Goal: Task Accomplishment & Management: Manage account settings

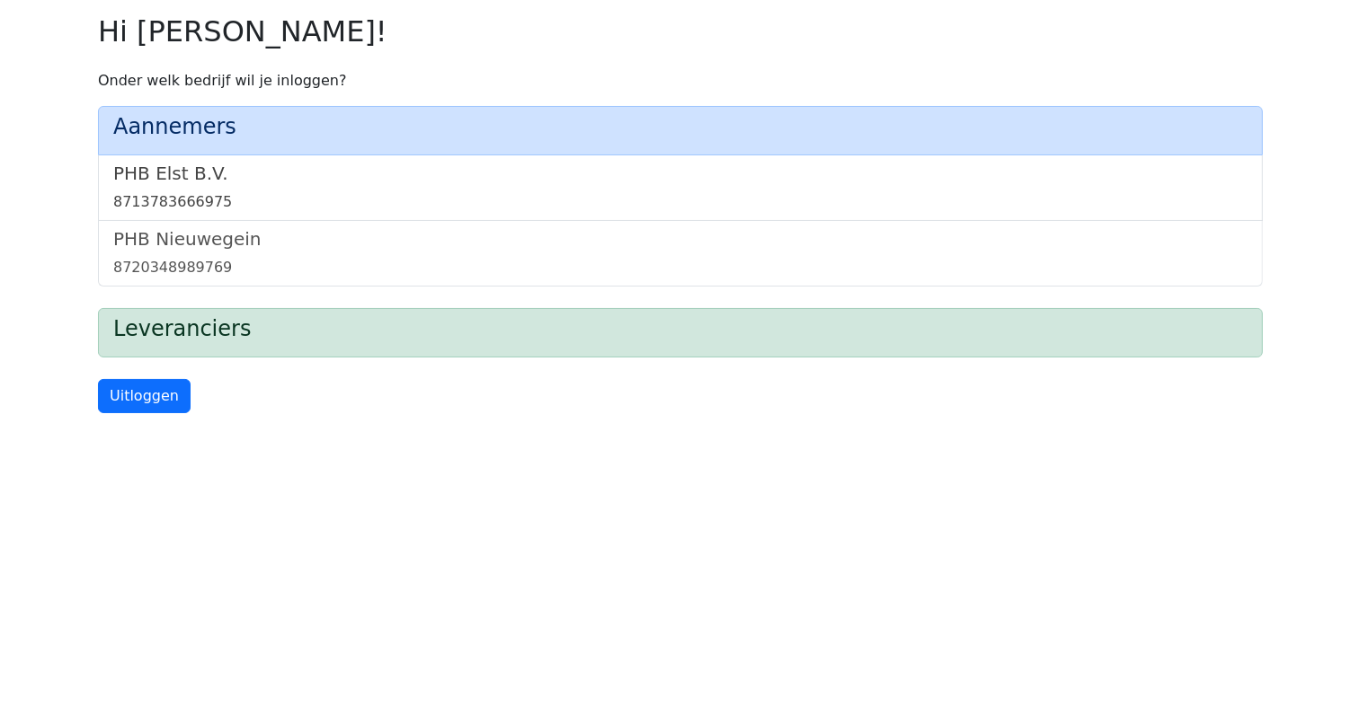
click at [173, 188] on link "PHB Elst B.V. 8713783666975" at bounding box center [680, 188] width 1134 height 50
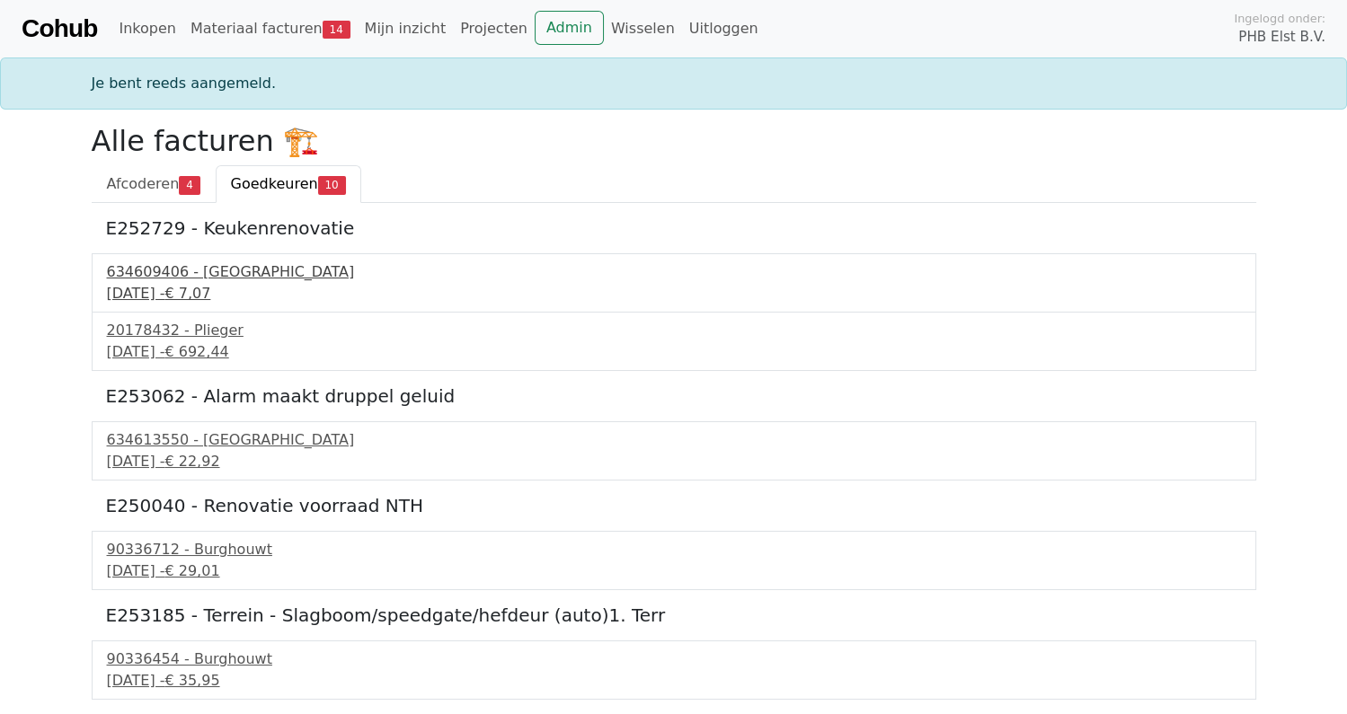
click at [194, 262] on div "634609406 - Technische Unie" at bounding box center [674, 273] width 1134 height 22
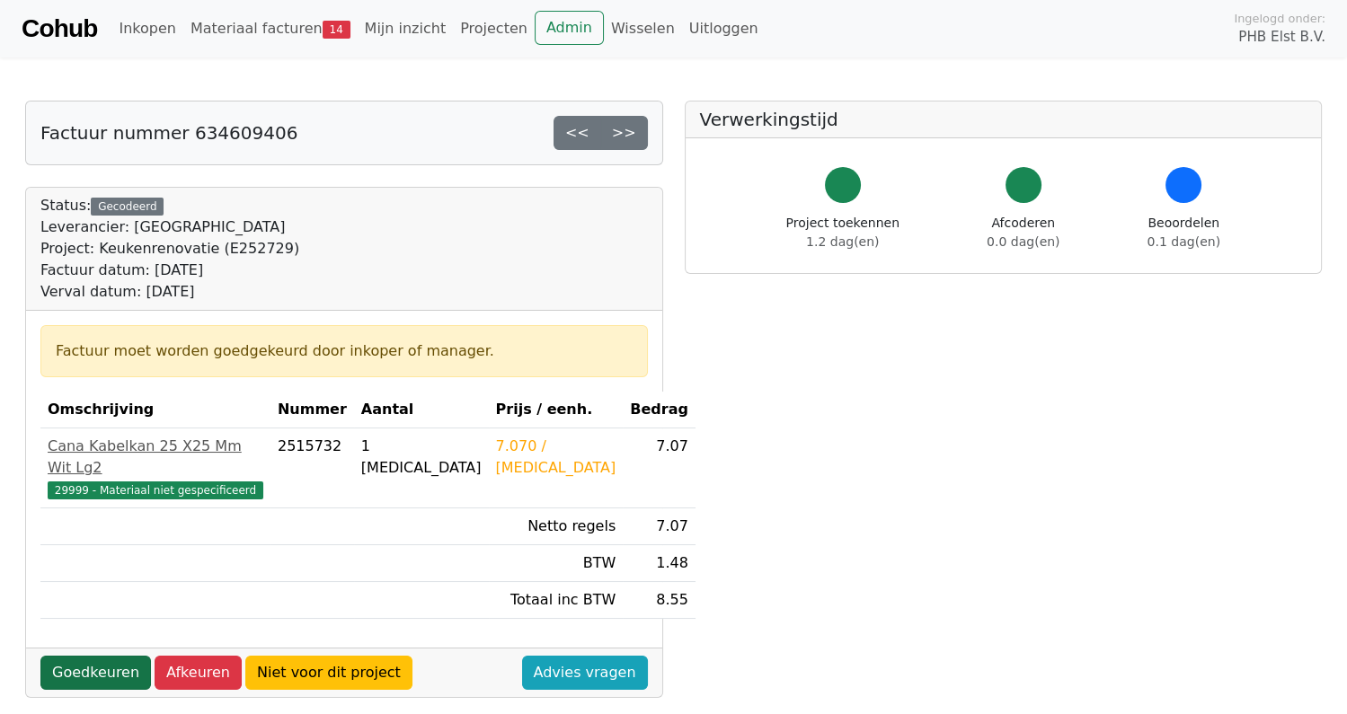
click at [84, 656] on link "Goedkeuren" at bounding box center [95, 673] width 111 height 34
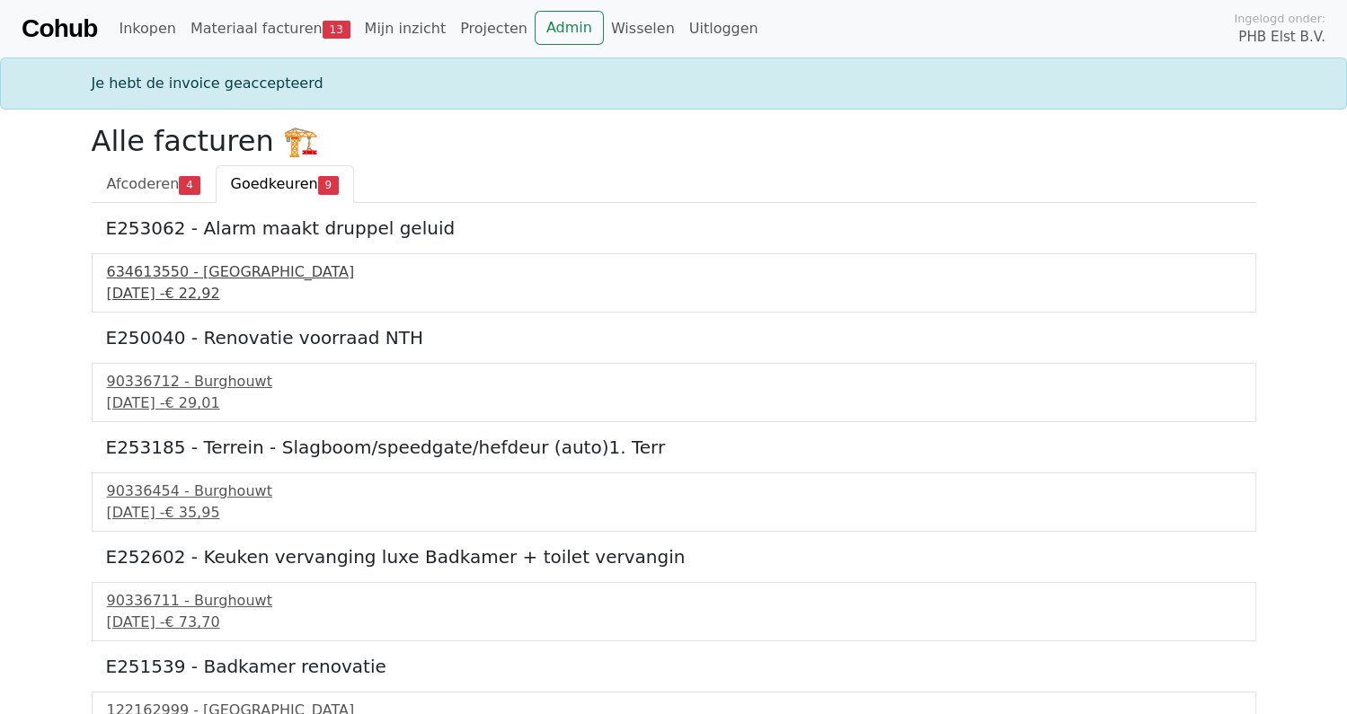
click at [213, 279] on div "634613550 - Technische Unie" at bounding box center [674, 273] width 1134 height 22
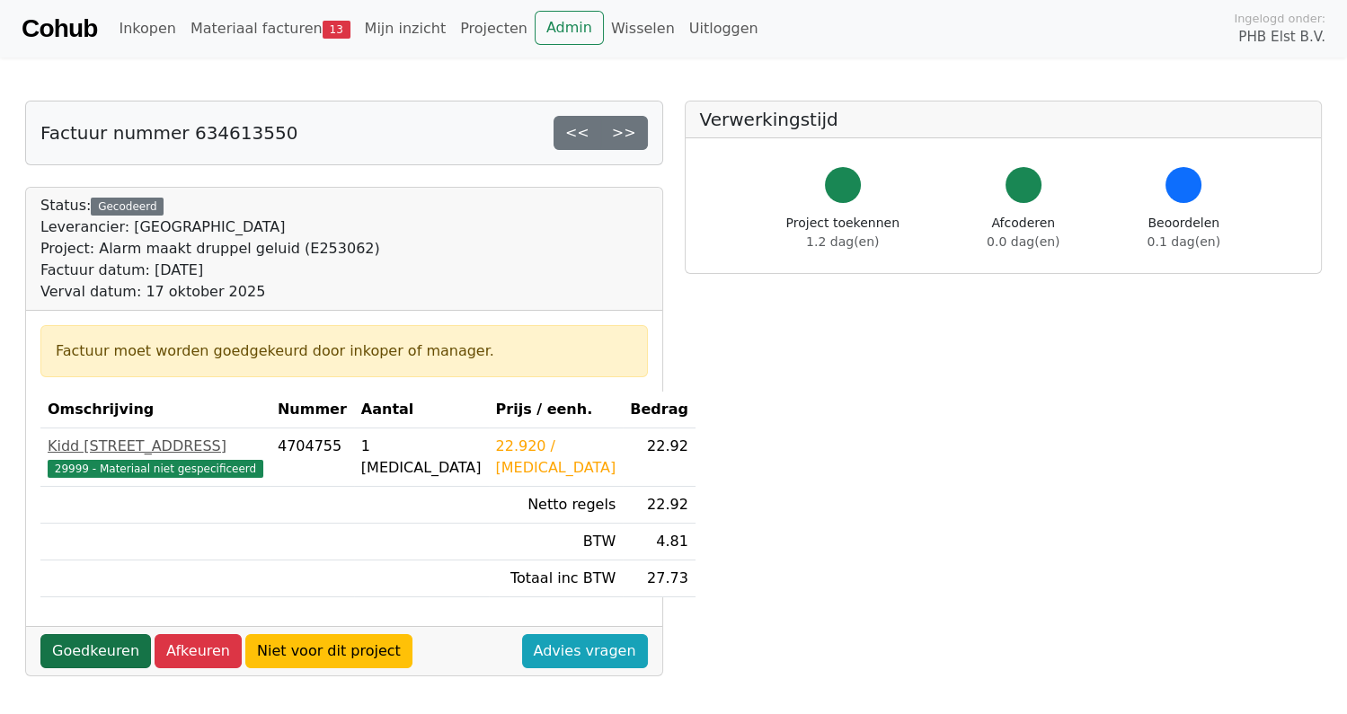
click at [74, 649] on link "Goedkeuren" at bounding box center [95, 651] width 111 height 34
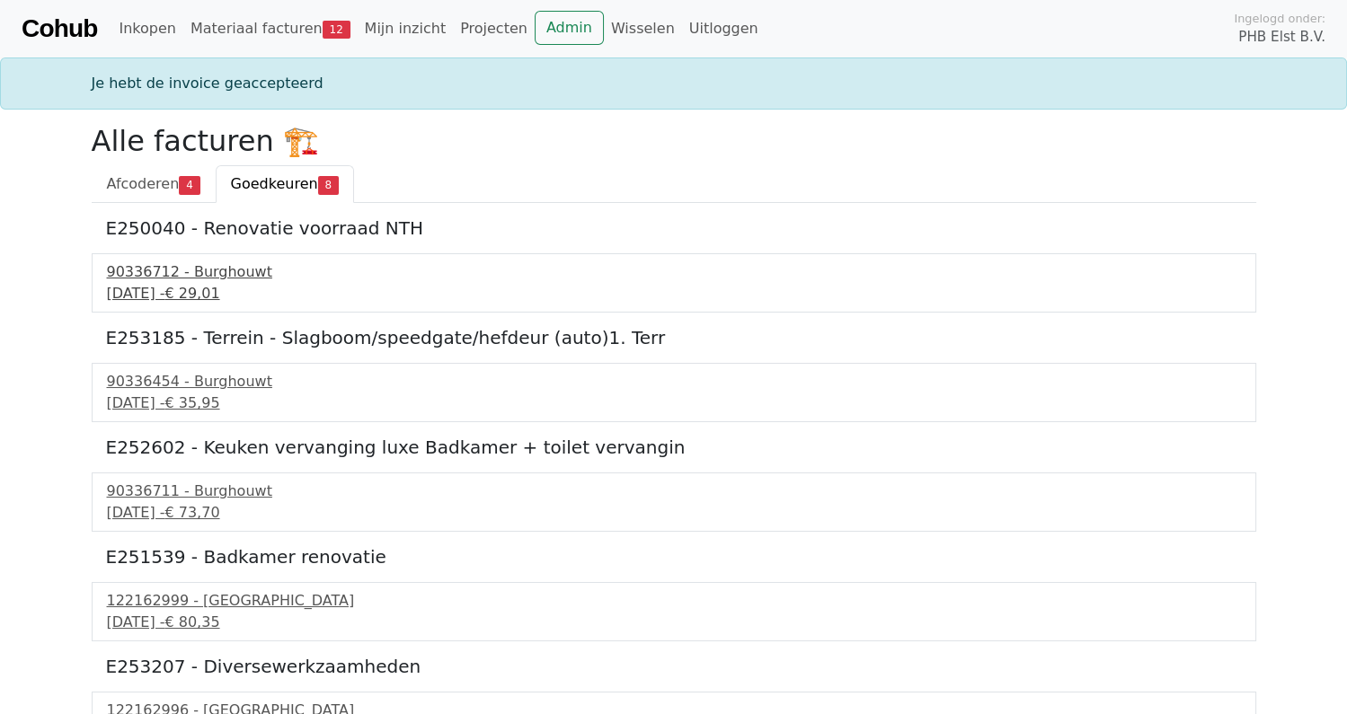
click at [178, 281] on div "90336712 - Burghouwt" at bounding box center [674, 273] width 1134 height 22
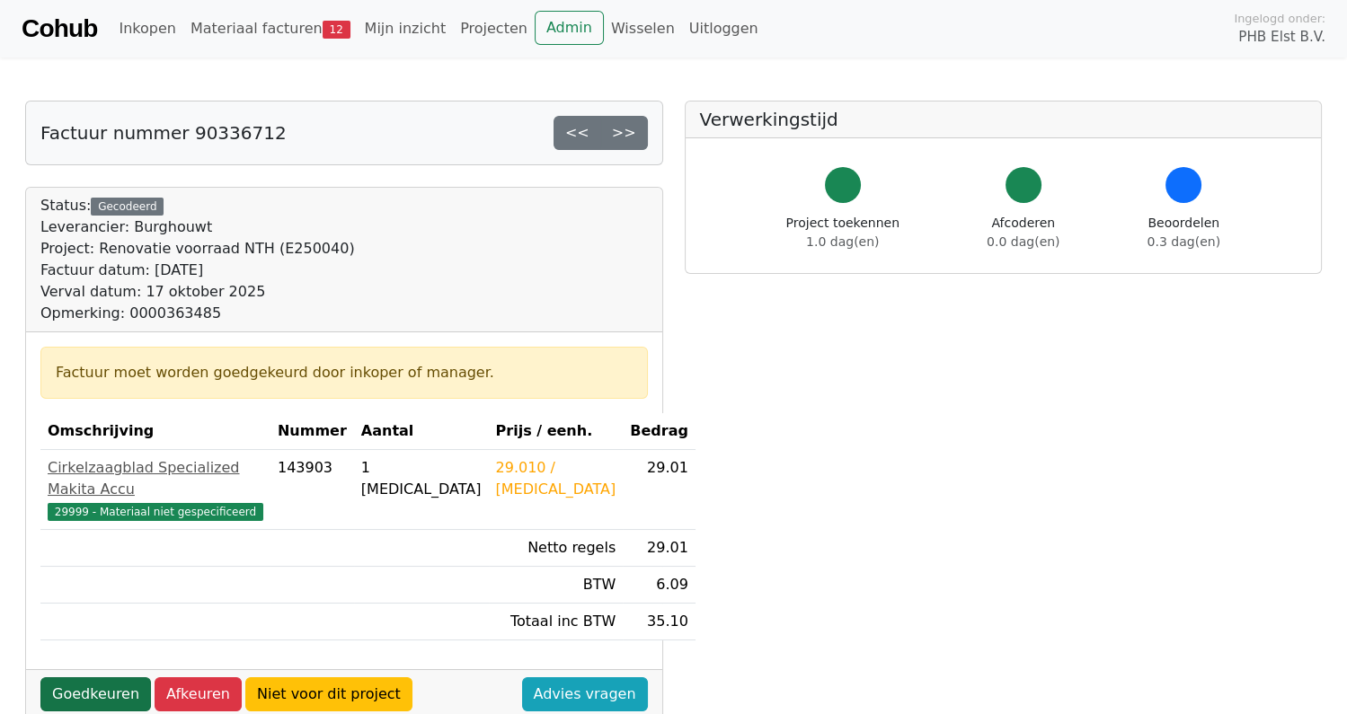
click at [102, 678] on link "Goedkeuren" at bounding box center [95, 695] width 111 height 34
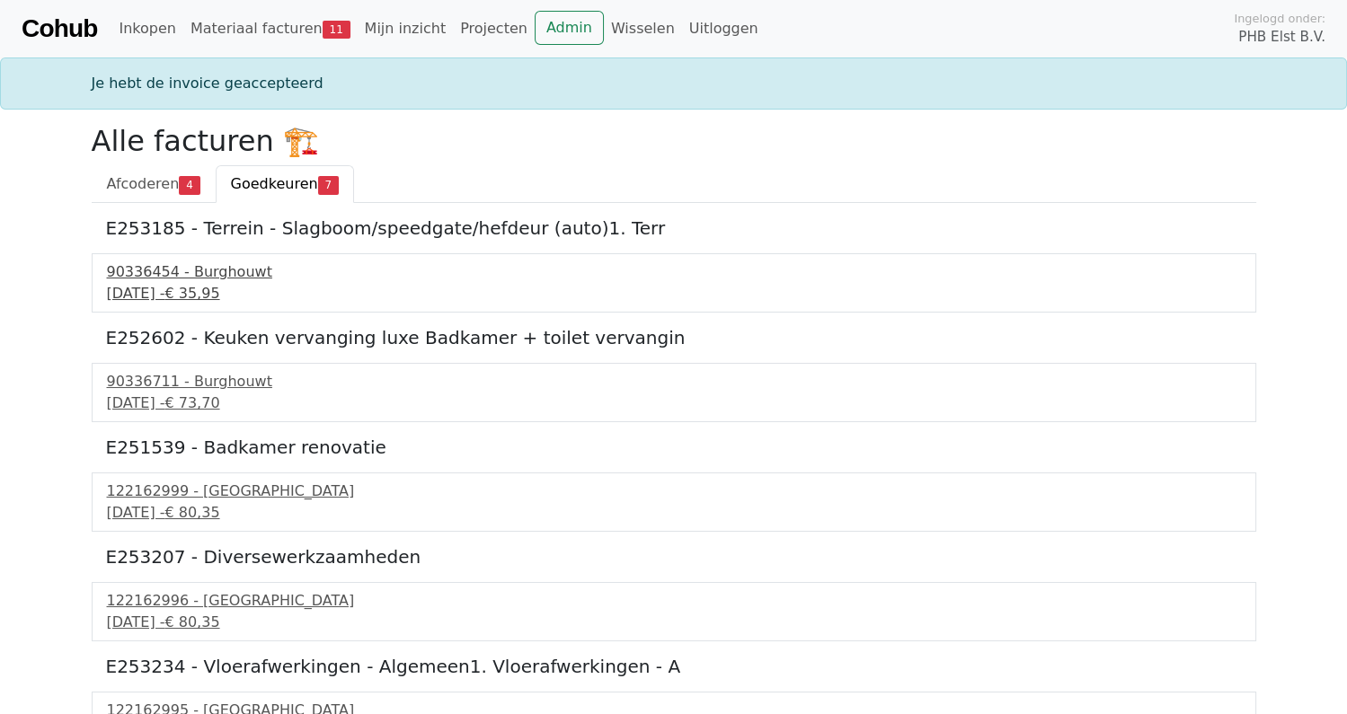
click at [175, 279] on div "90336454 - Burghouwt" at bounding box center [674, 273] width 1134 height 22
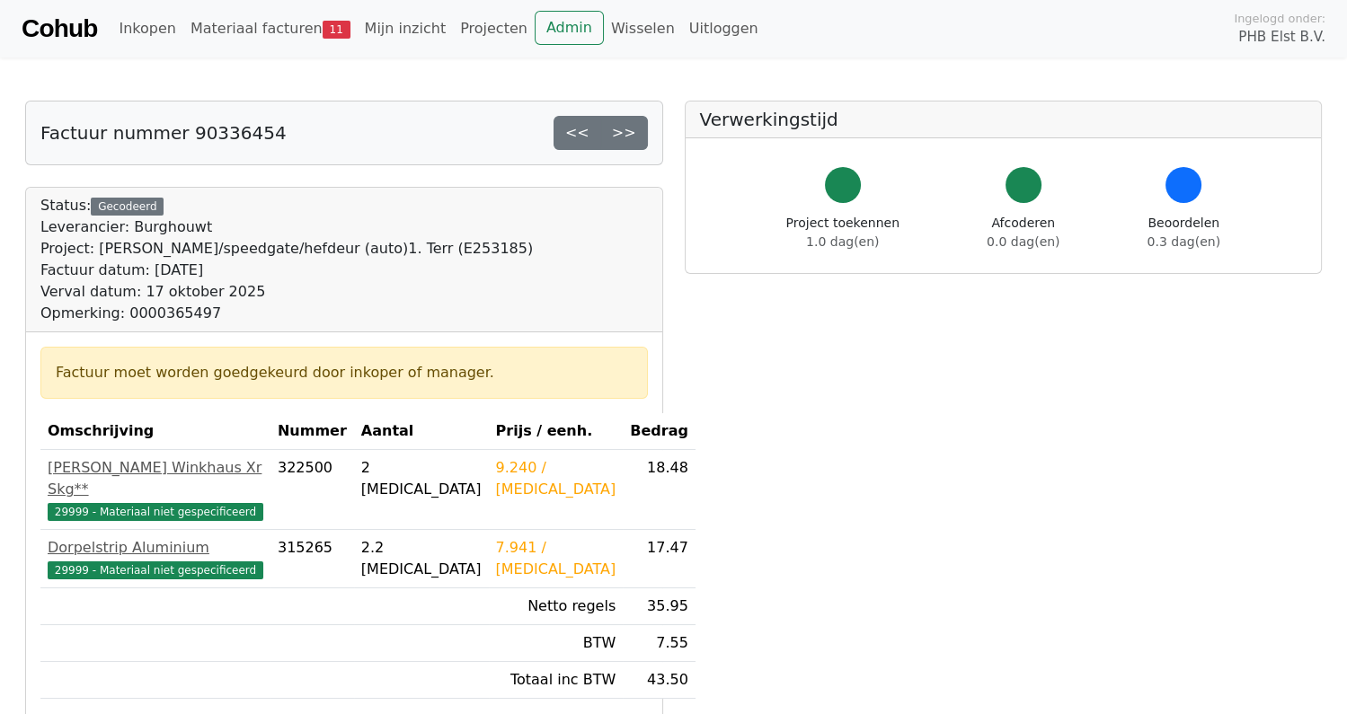
scroll to position [89, 0]
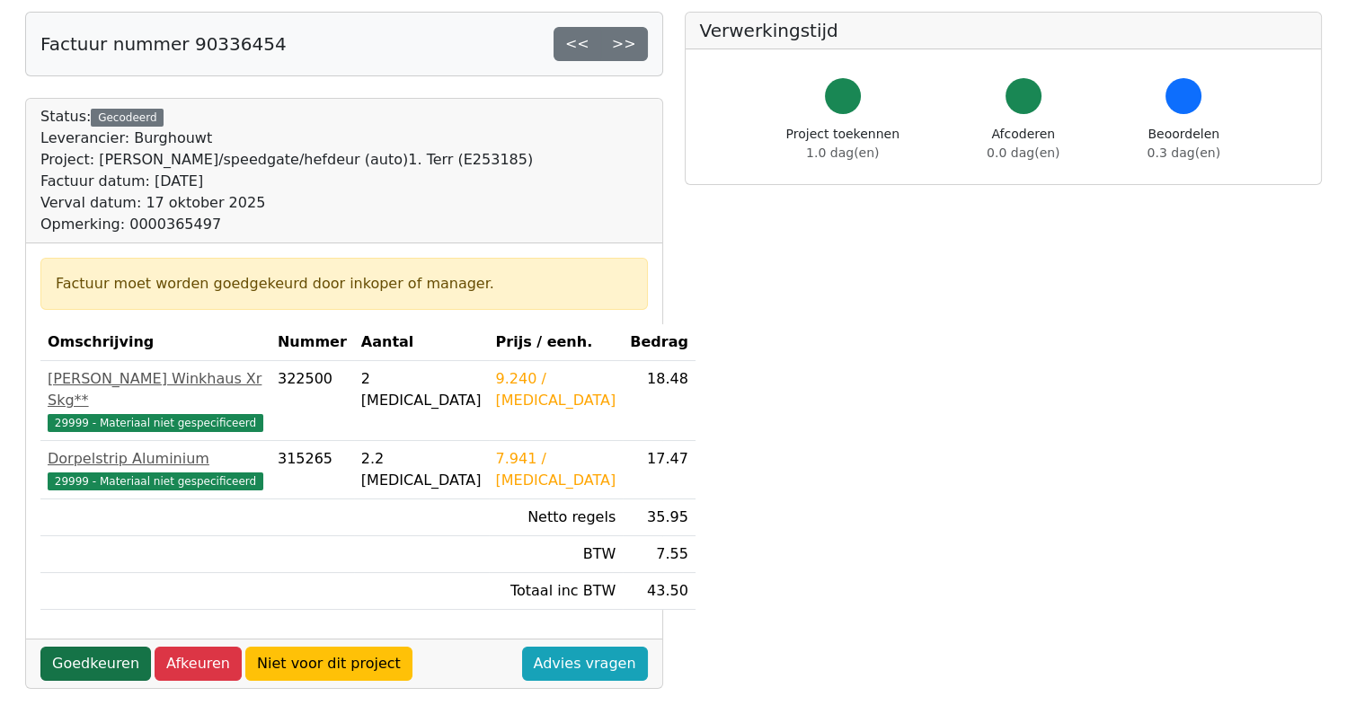
click at [96, 647] on link "Goedkeuren" at bounding box center [95, 664] width 111 height 34
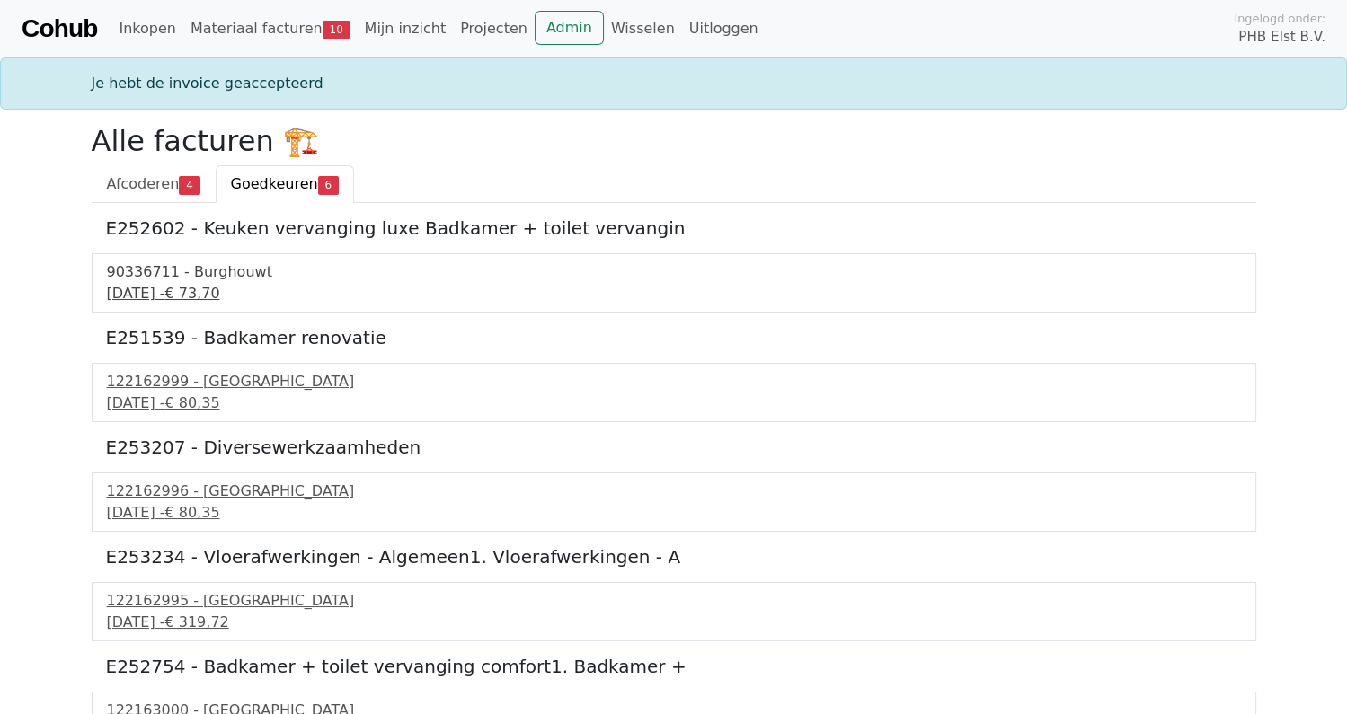
click at [203, 286] on div "17 september 2025 - € 73,70" at bounding box center [674, 294] width 1134 height 22
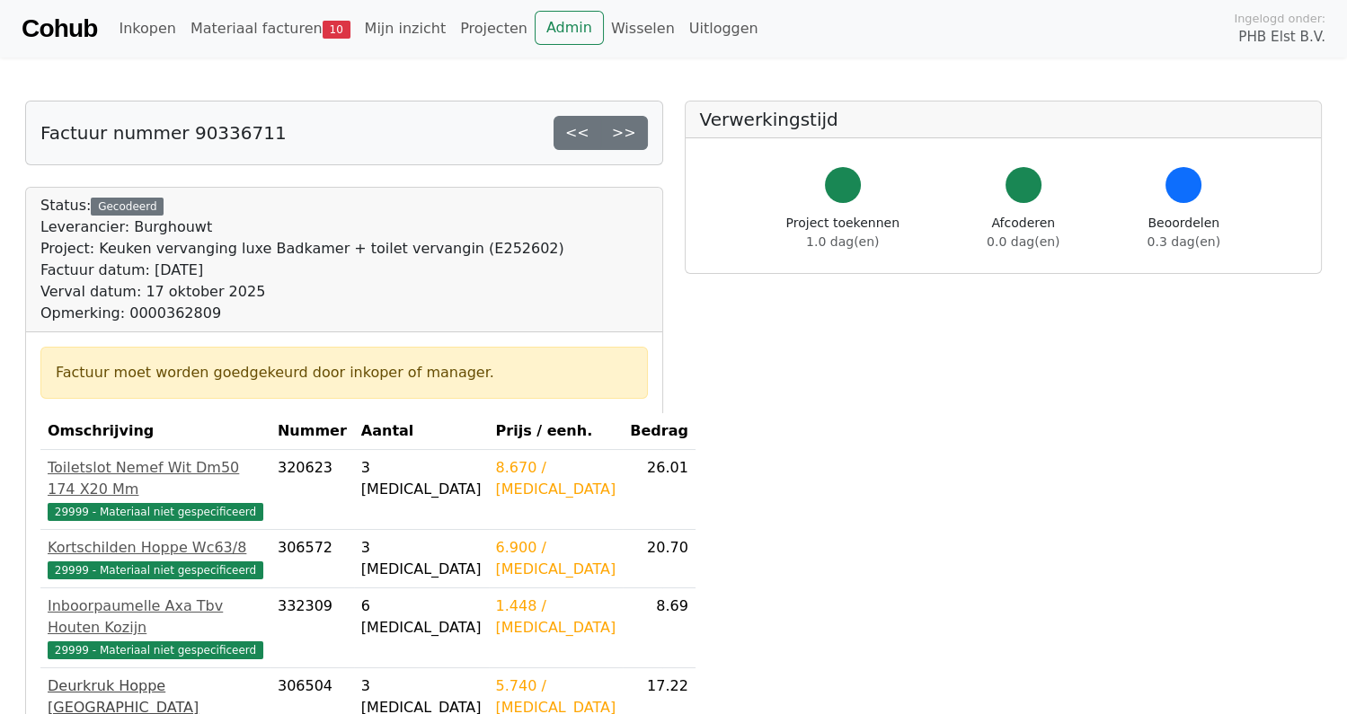
scroll to position [269, 0]
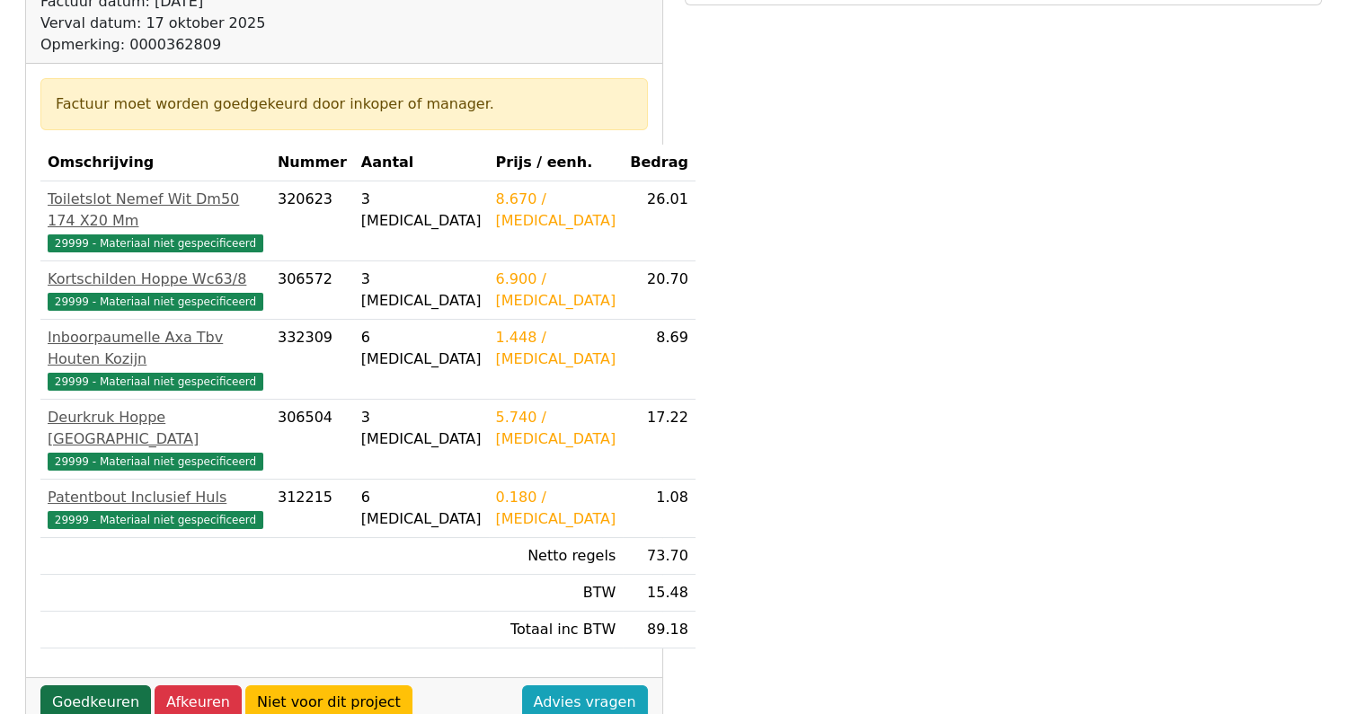
click at [70, 686] on link "Goedkeuren" at bounding box center [95, 703] width 111 height 34
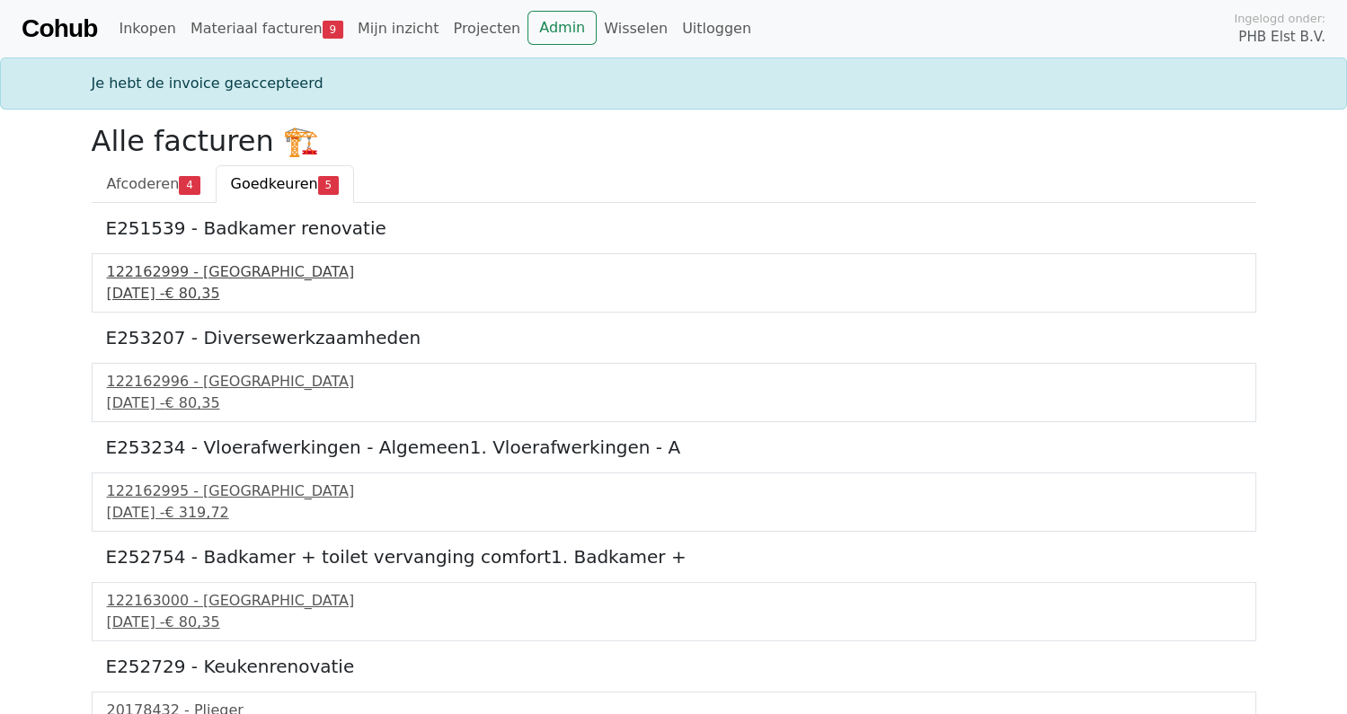
click at [196, 268] on div "122162999 - PontMeyer" at bounding box center [674, 273] width 1134 height 22
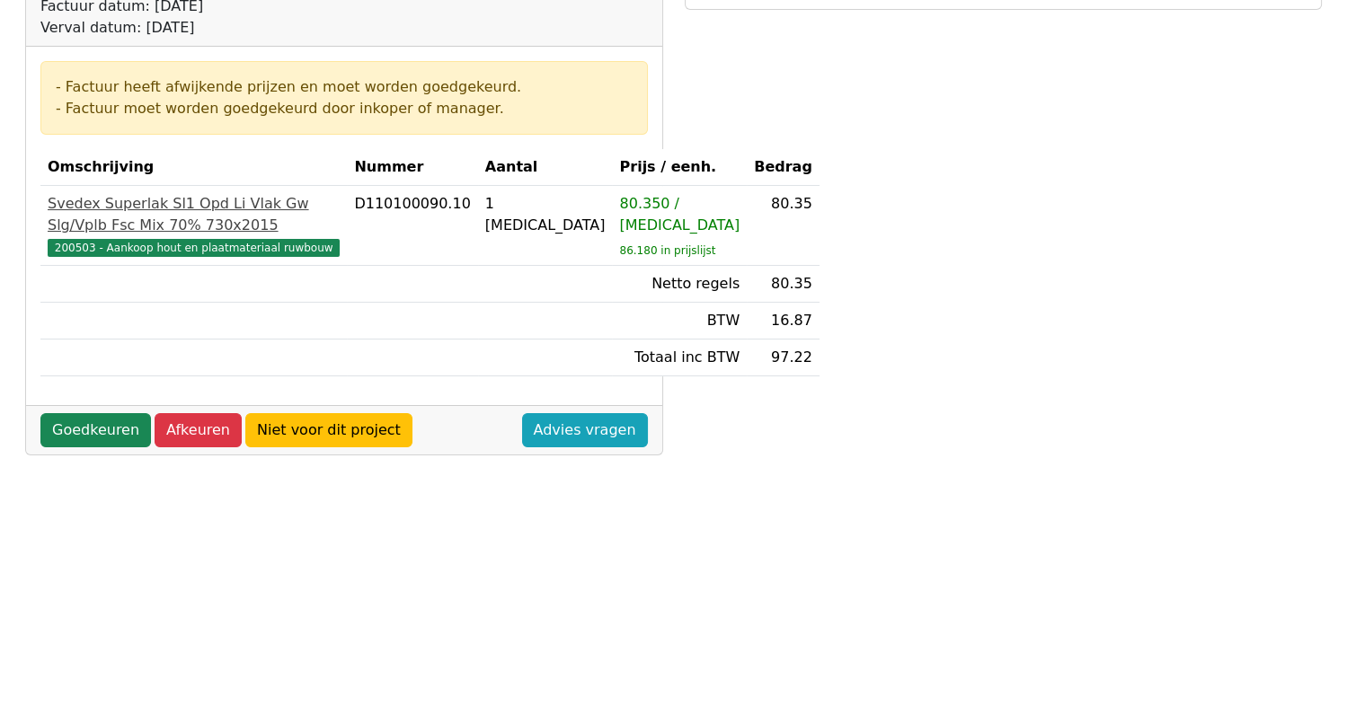
scroll to position [269, 0]
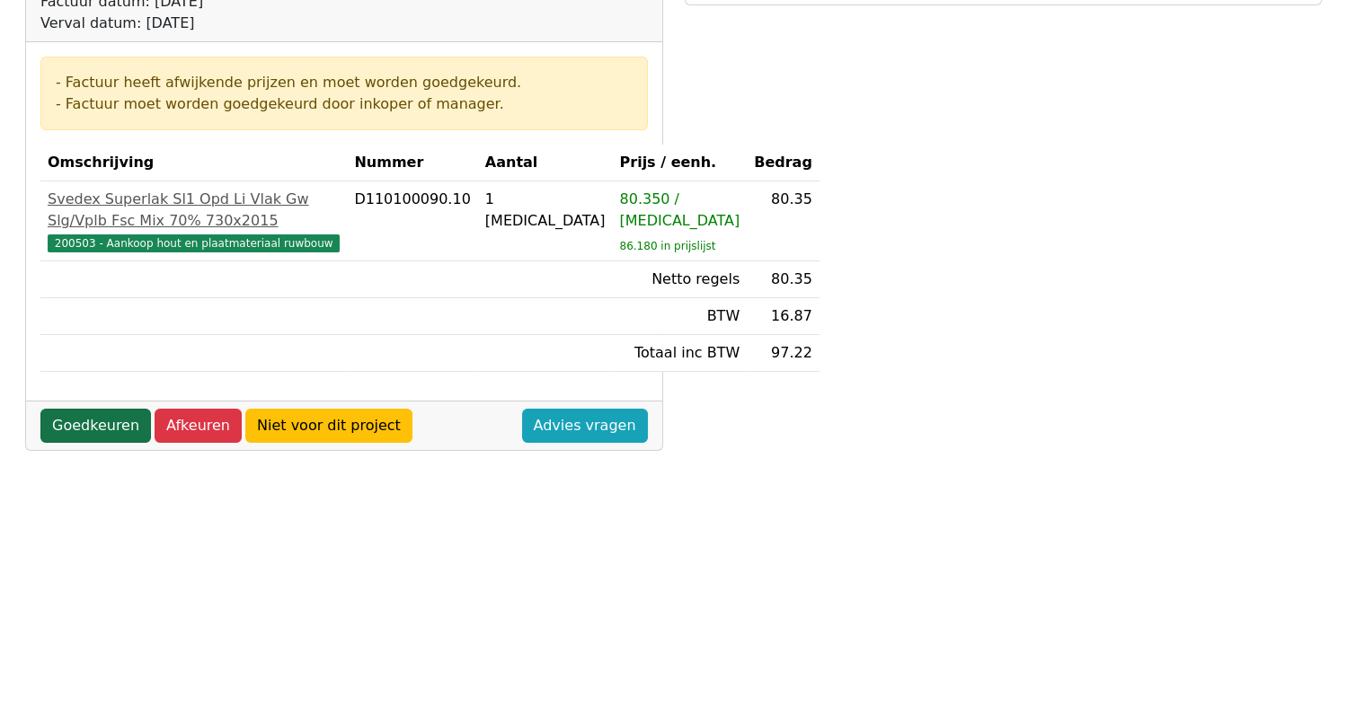
click at [101, 443] on link "Goedkeuren" at bounding box center [95, 426] width 111 height 34
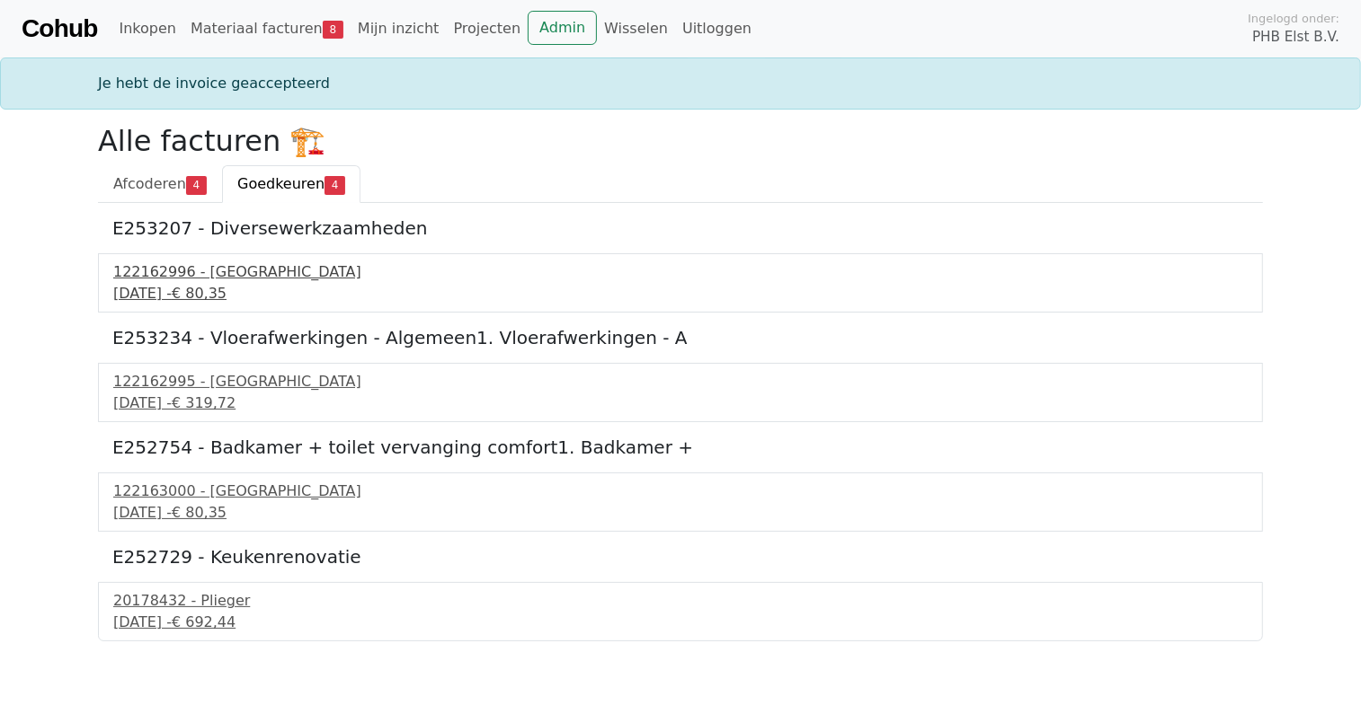
click at [201, 274] on div "122162996 - [GEOGRAPHIC_DATA]" at bounding box center [680, 273] width 1134 height 22
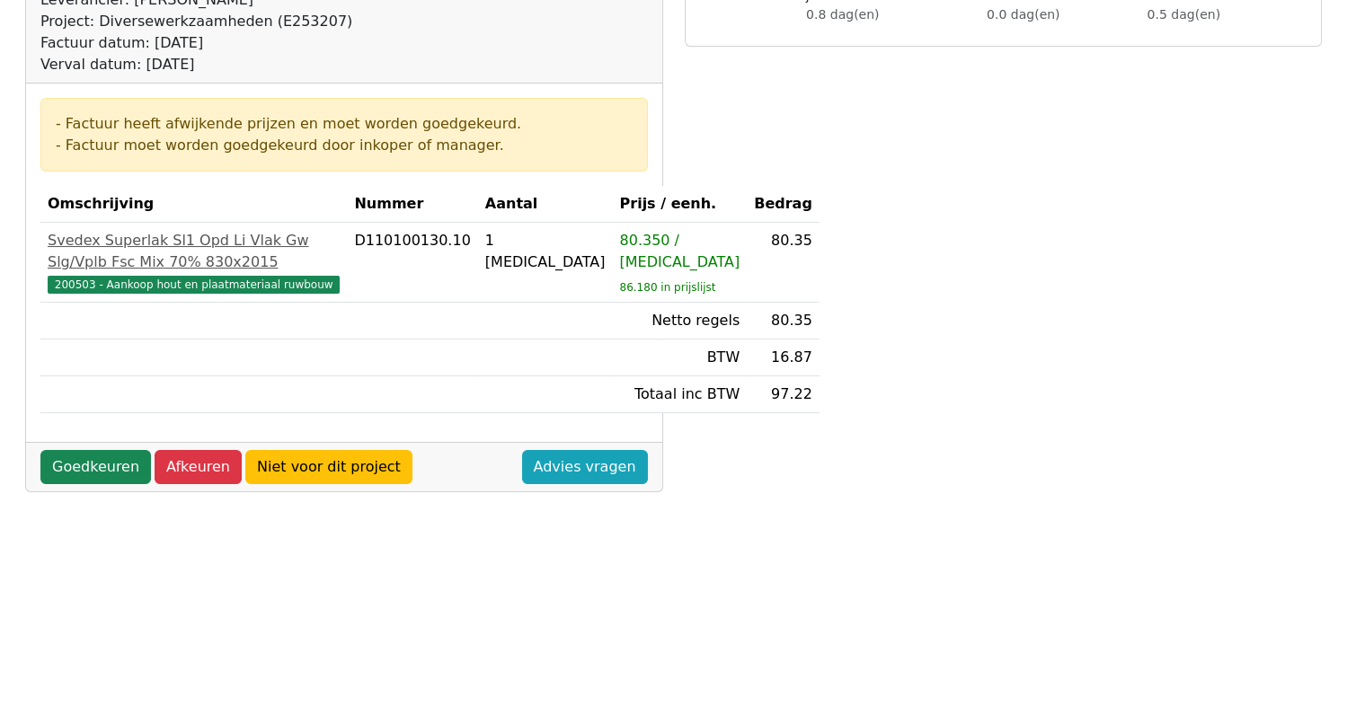
scroll to position [269, 0]
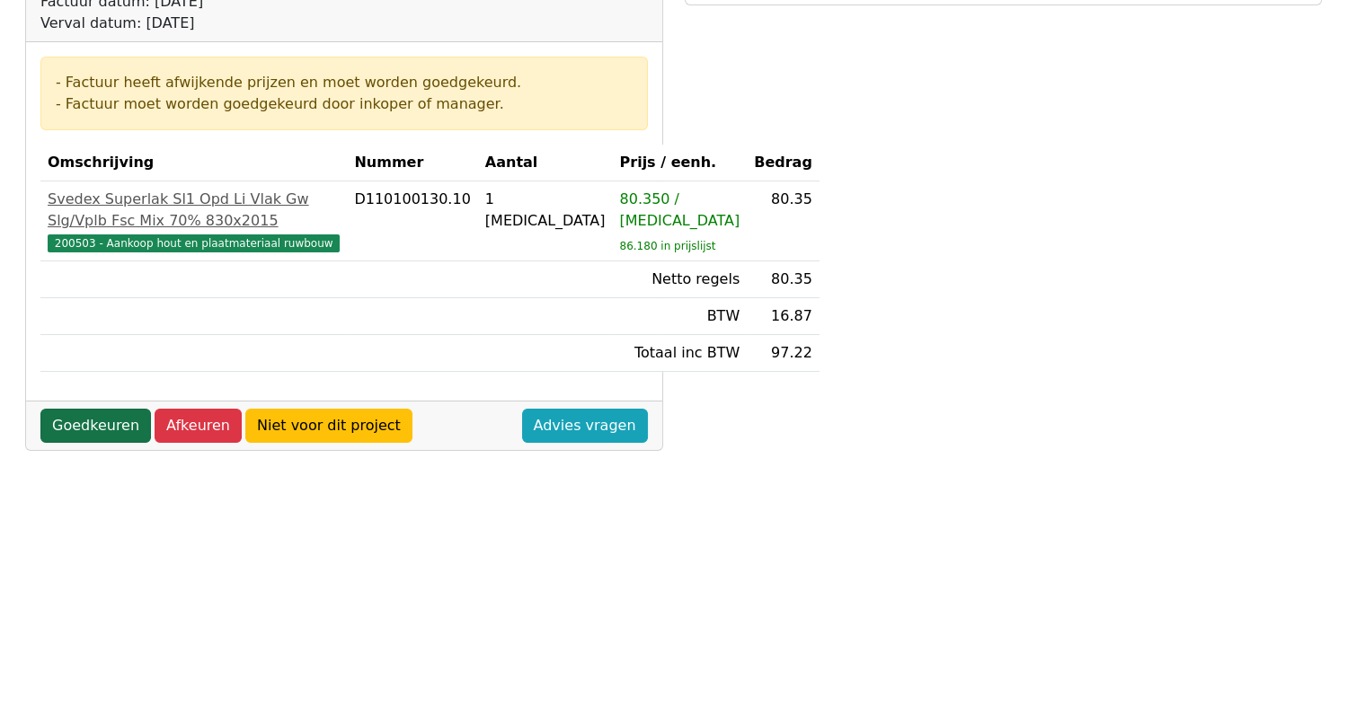
click at [87, 443] on link "Goedkeuren" at bounding box center [95, 426] width 111 height 34
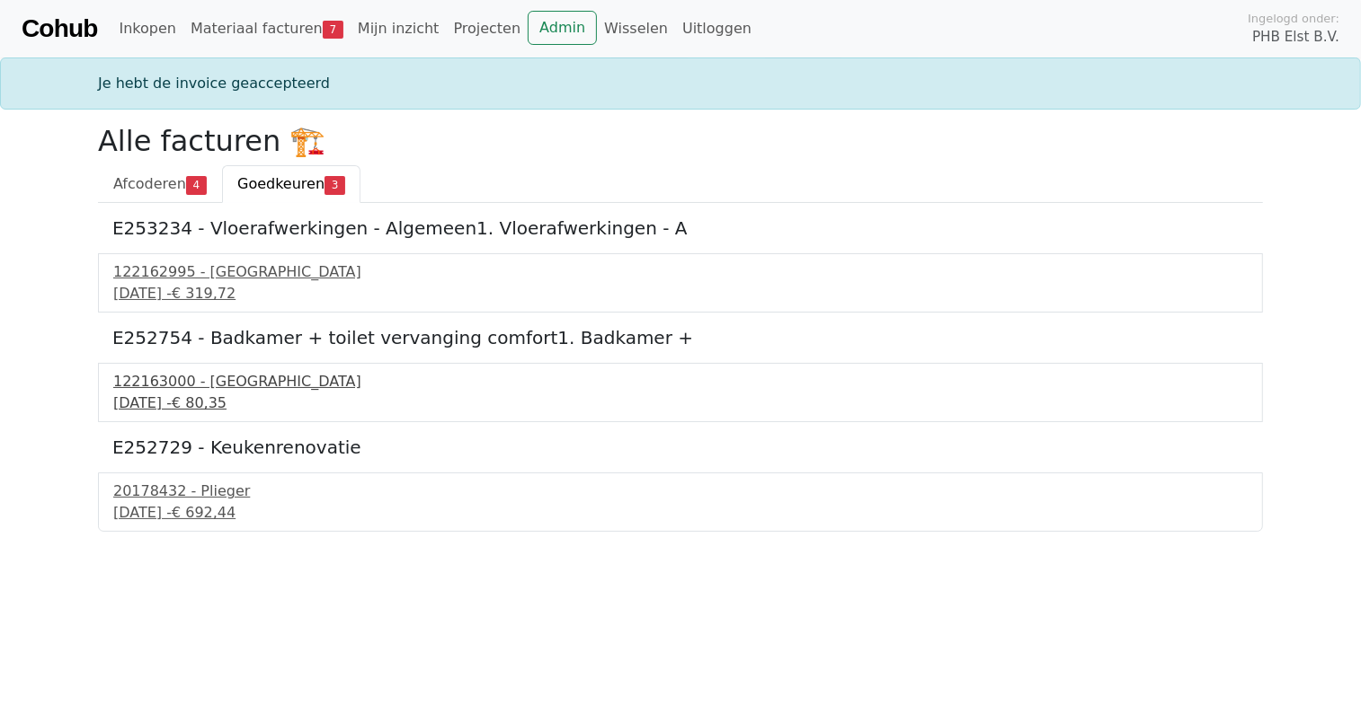
click at [194, 387] on div "122163000 - PontMeyer" at bounding box center [680, 382] width 1134 height 22
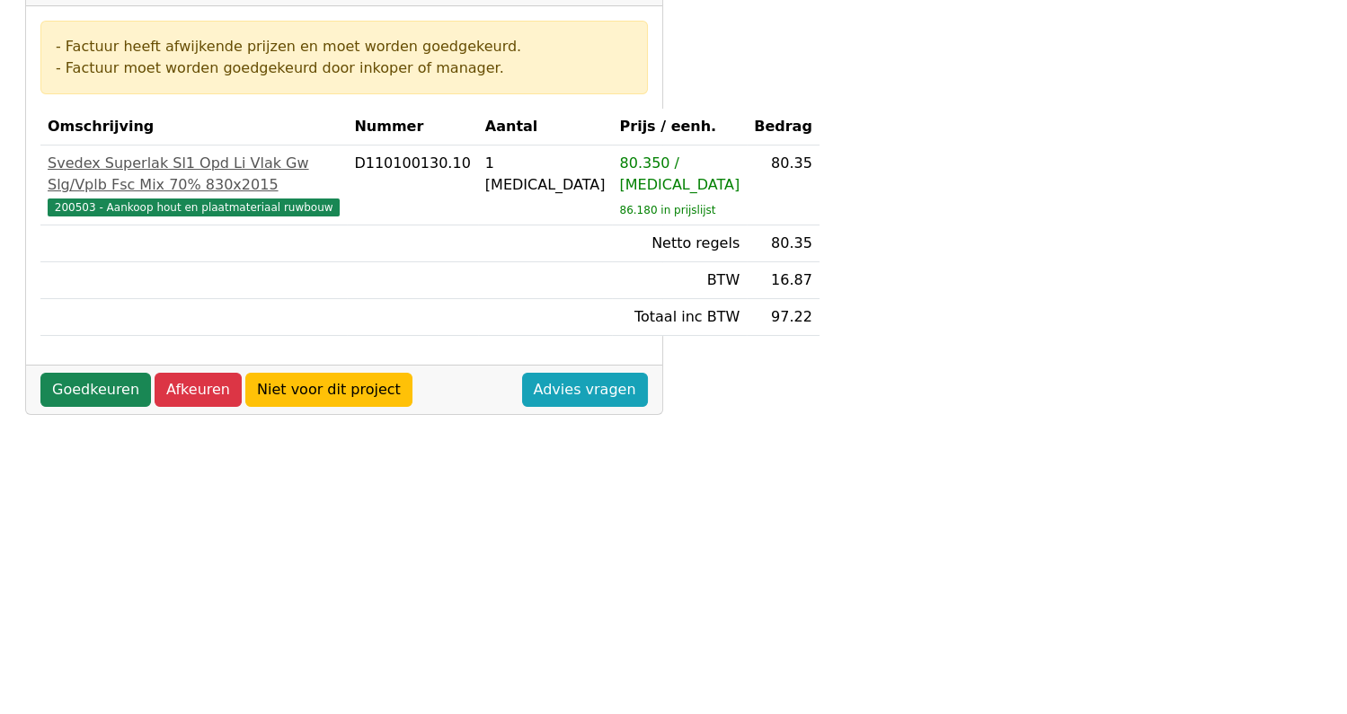
scroll to position [359, 0]
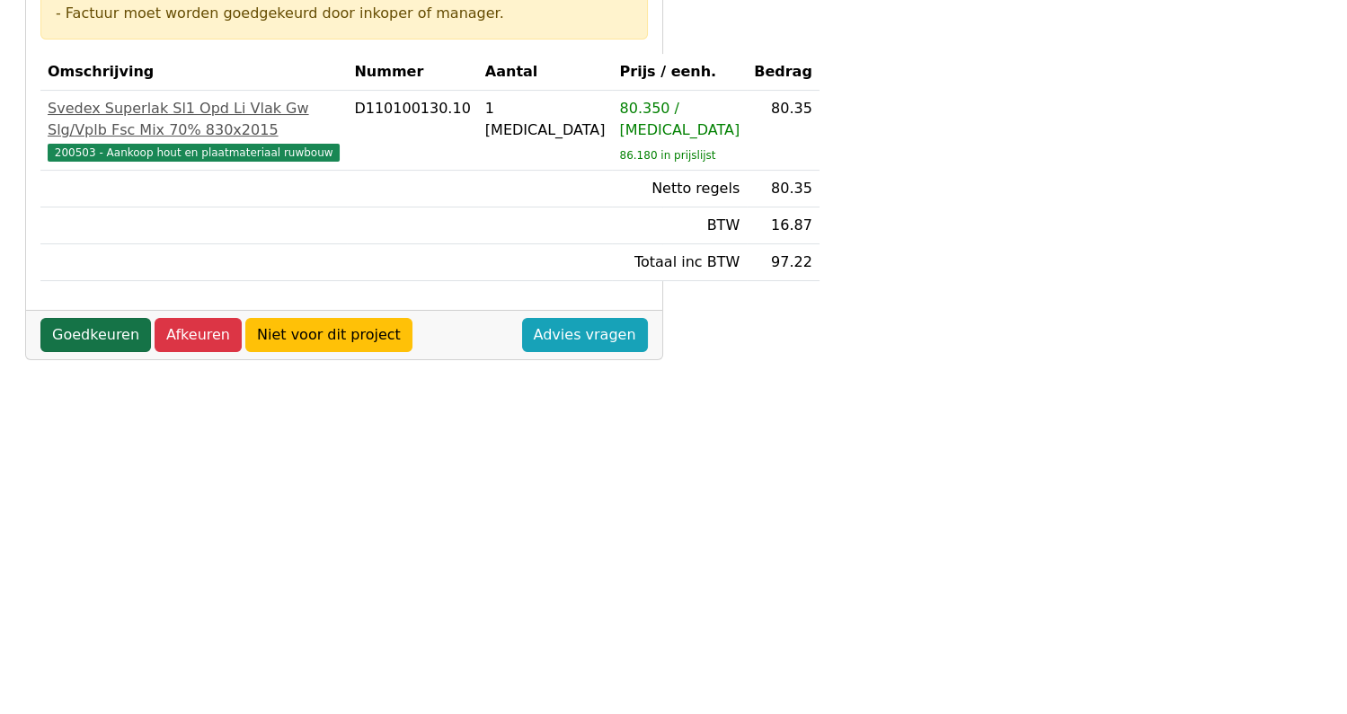
click at [74, 352] on link "Goedkeuren" at bounding box center [95, 335] width 111 height 34
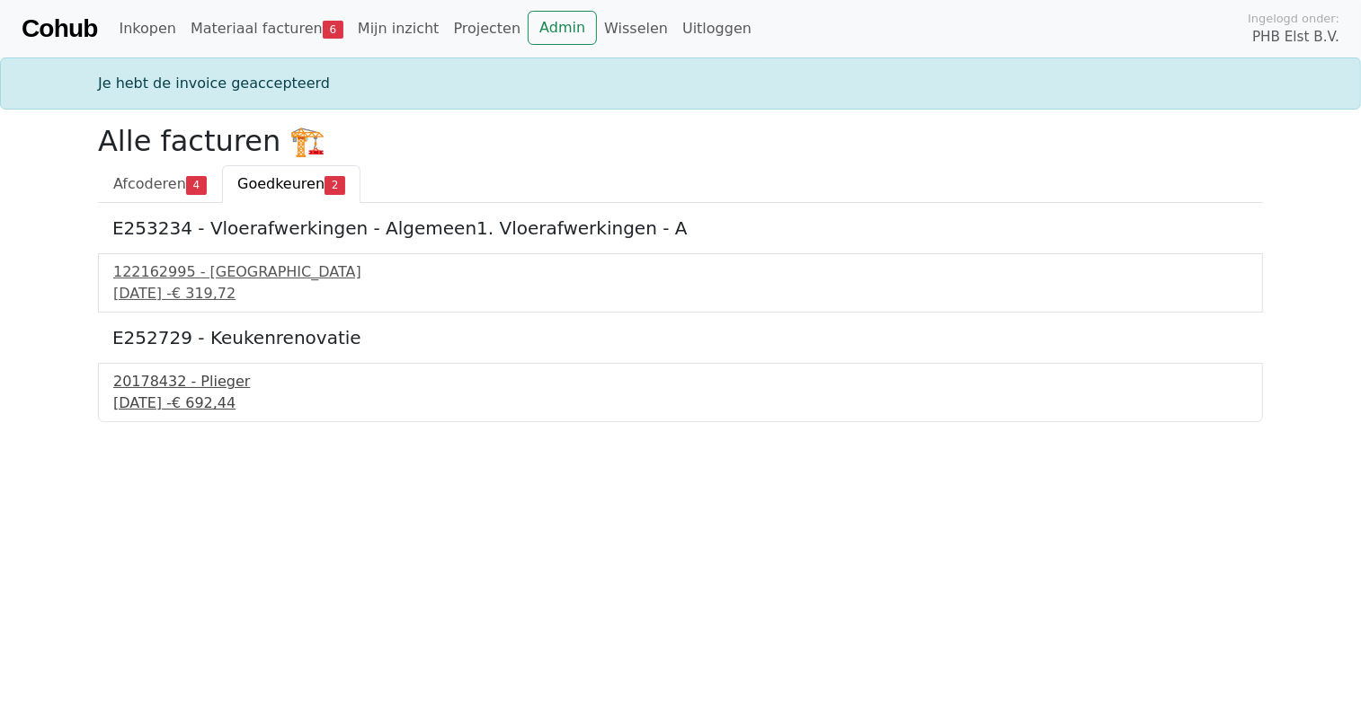
click at [165, 386] on div "20178432 - Plieger" at bounding box center [680, 382] width 1134 height 22
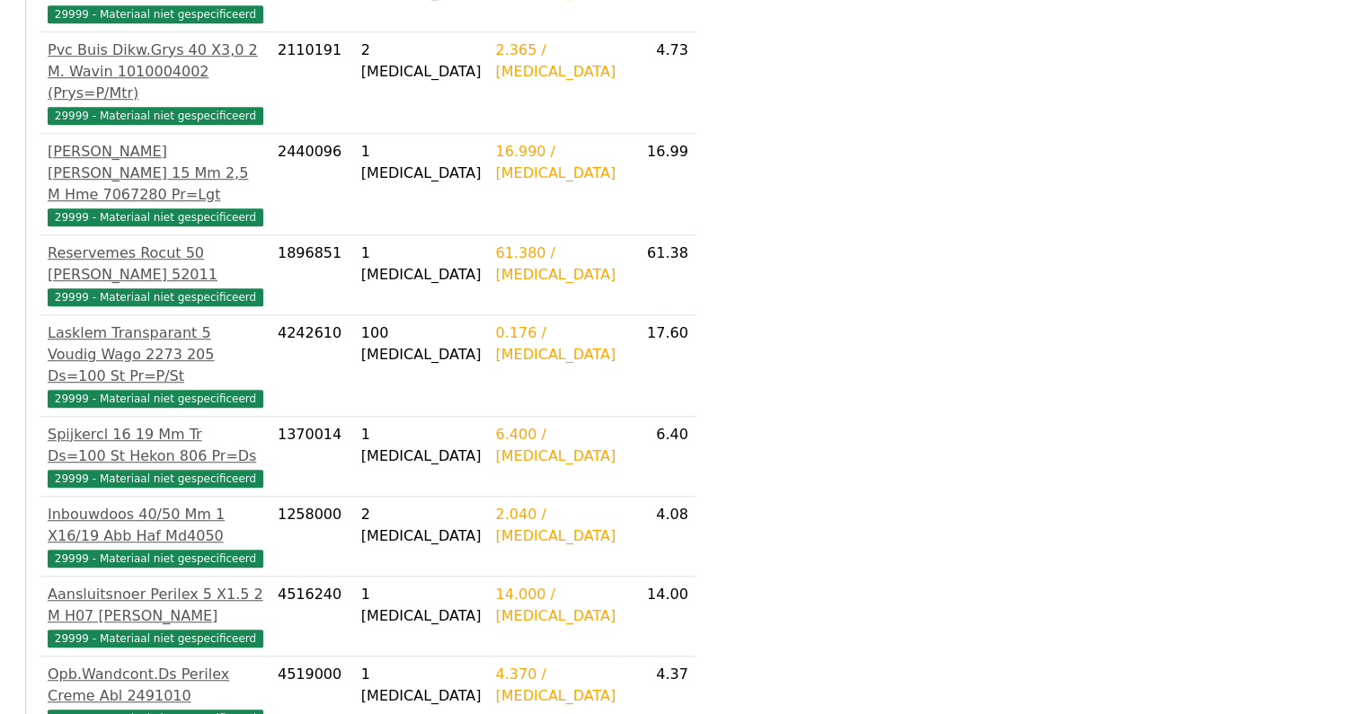
scroll to position [2132, 0]
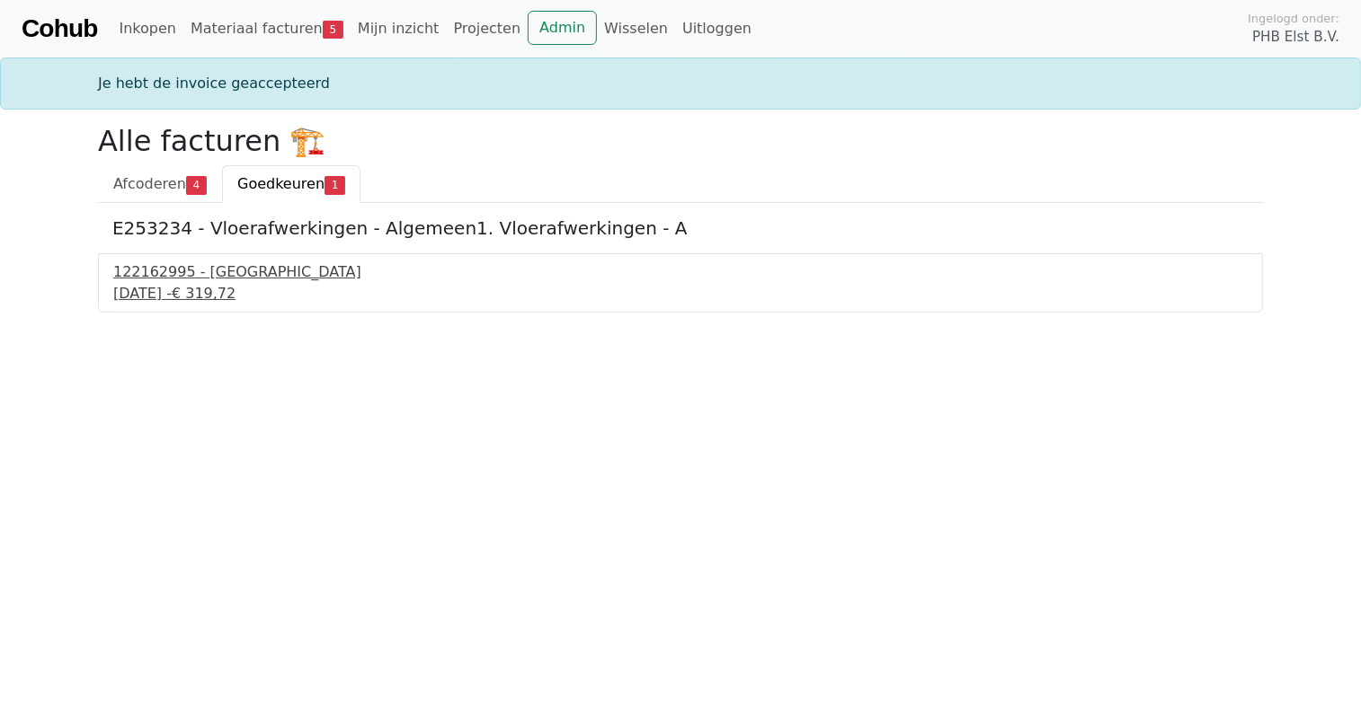
click at [164, 273] on div "122162995 - [GEOGRAPHIC_DATA]" at bounding box center [680, 273] width 1134 height 22
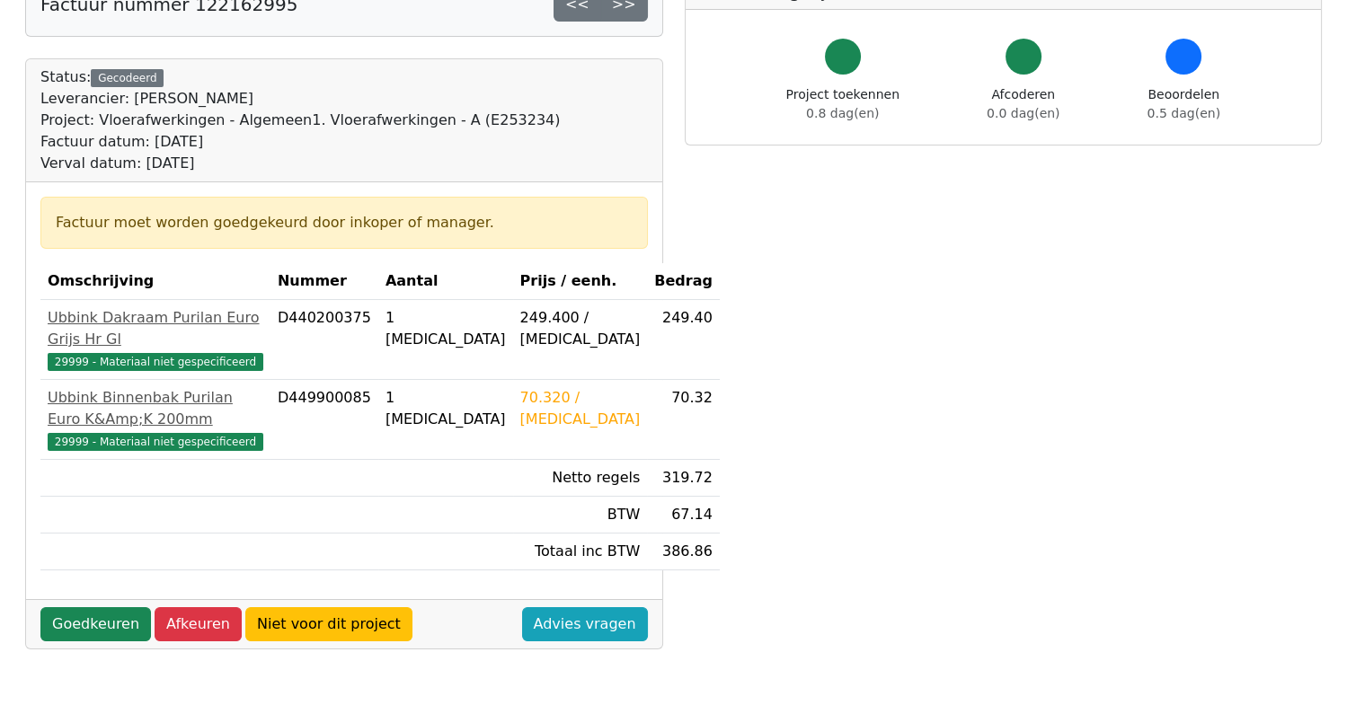
scroll to position [448, 0]
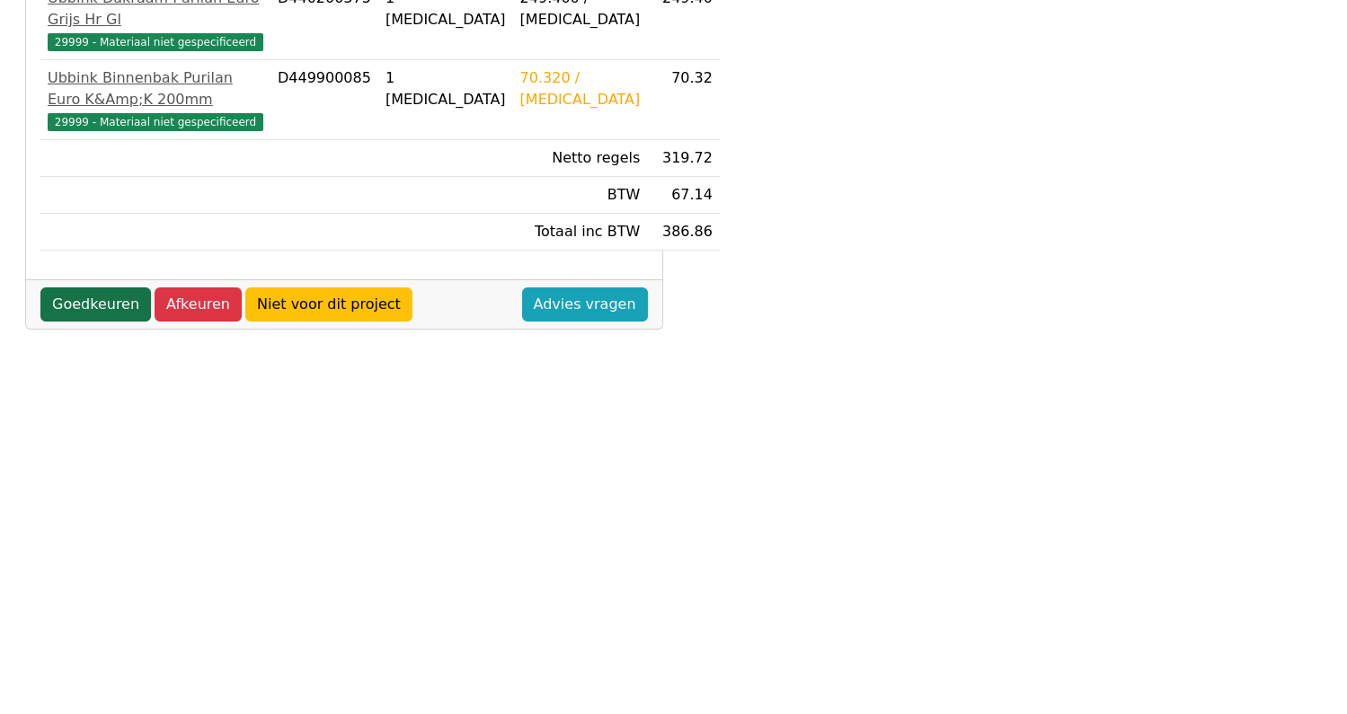
click at [91, 300] on link "Goedkeuren" at bounding box center [95, 305] width 111 height 34
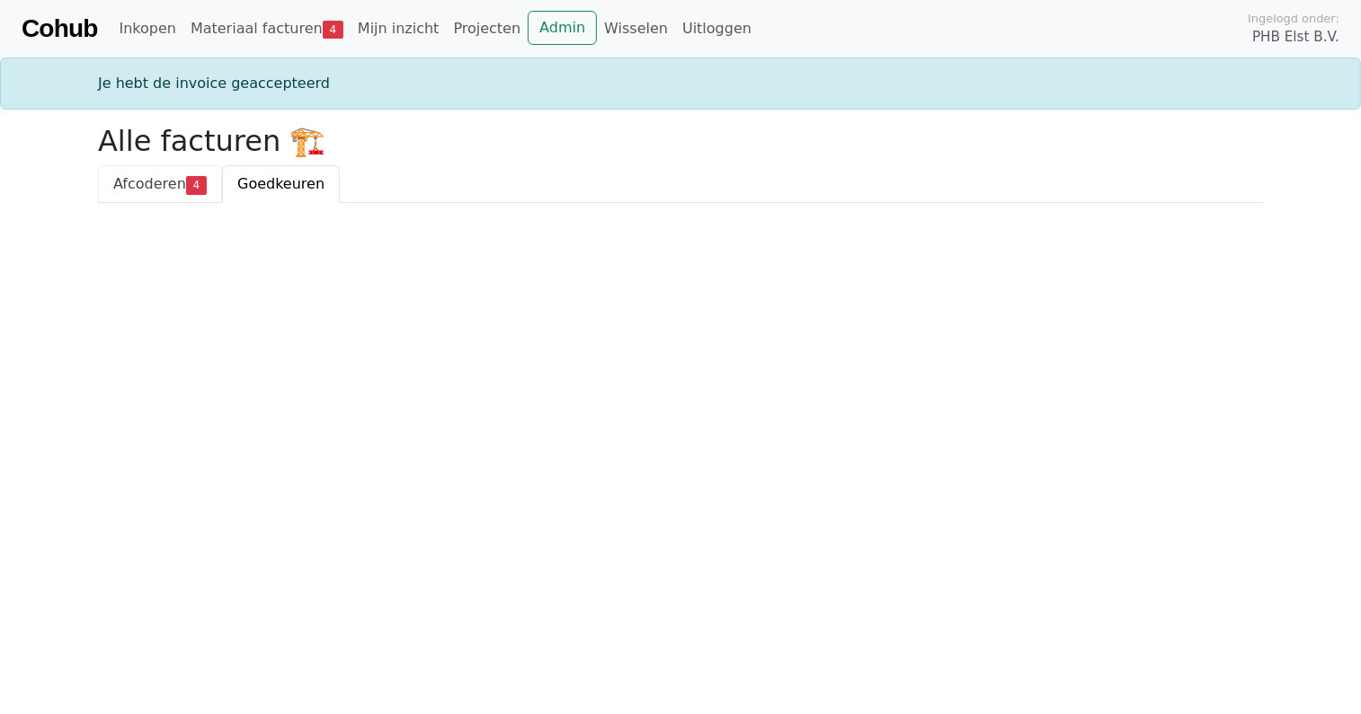
click at [138, 180] on span "Afcoderen" at bounding box center [149, 183] width 73 height 17
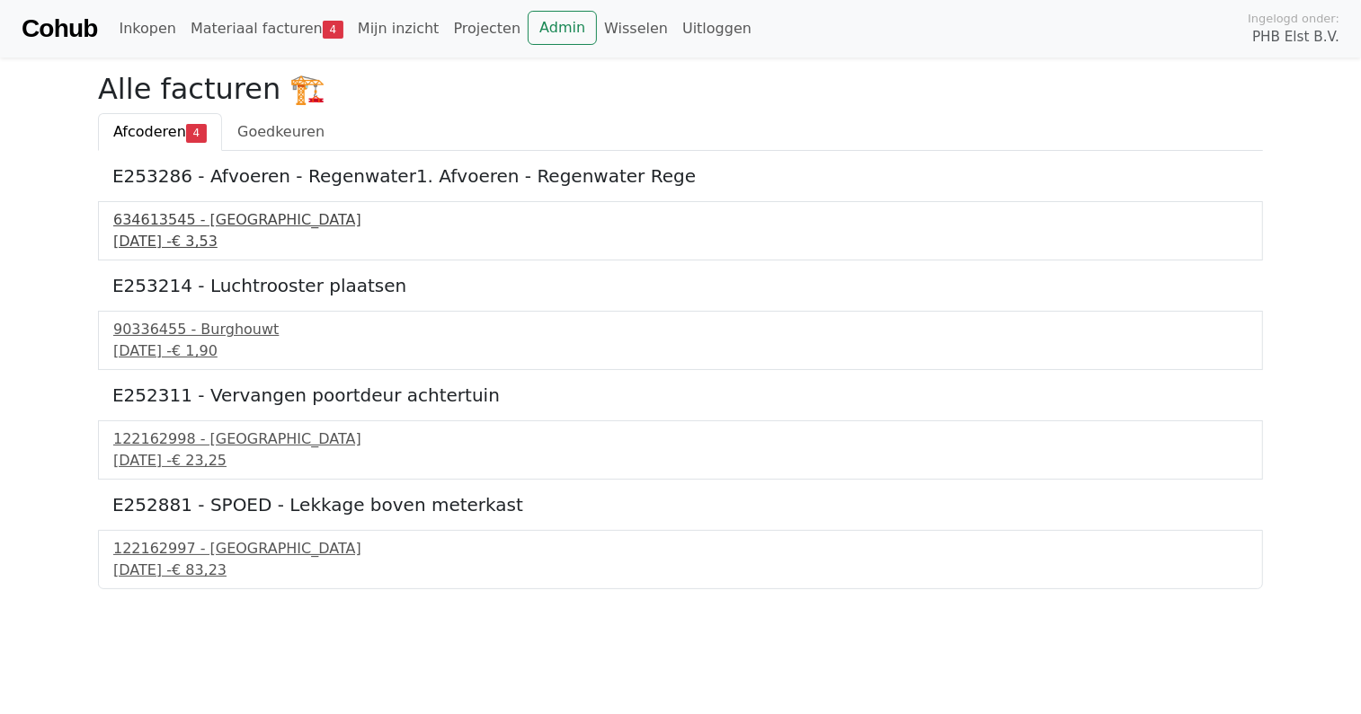
click at [194, 226] on div "634613545 - Technische Unie" at bounding box center [680, 220] width 1134 height 22
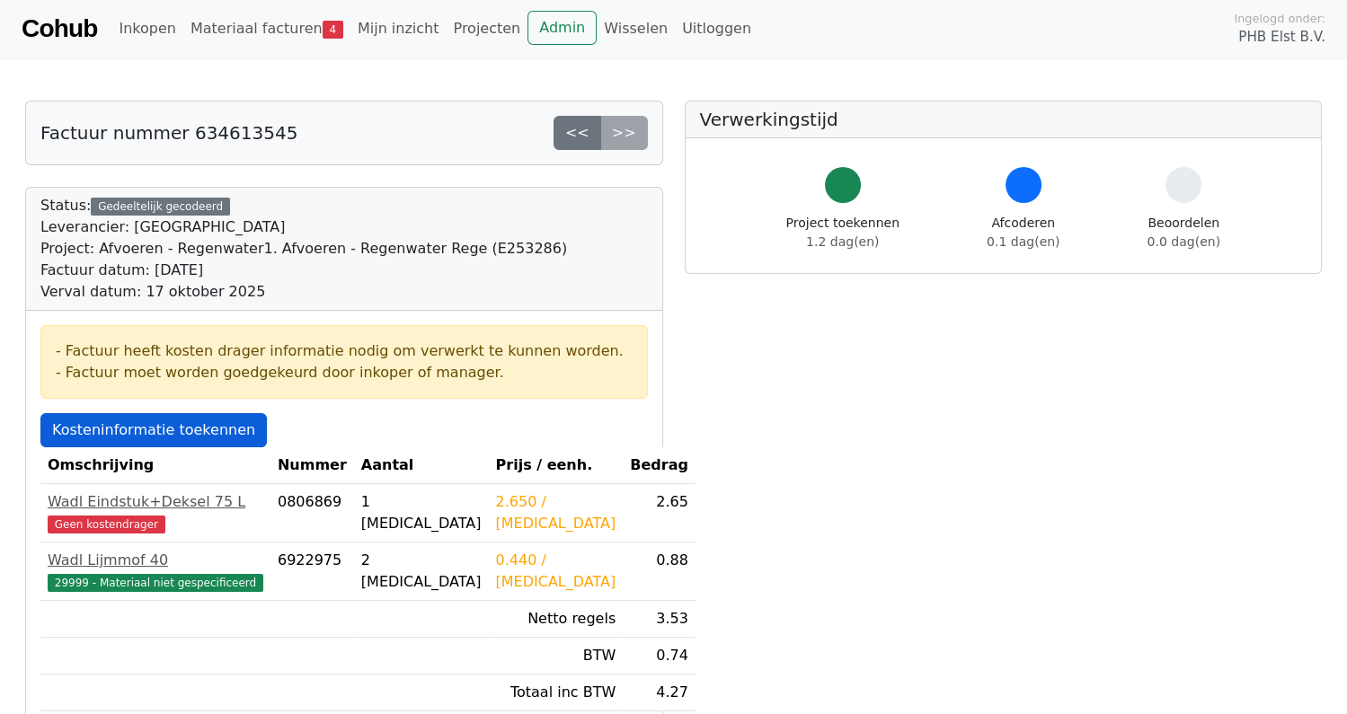
click at [160, 421] on link "Kosteninformatie toekennen" at bounding box center [153, 430] width 226 height 34
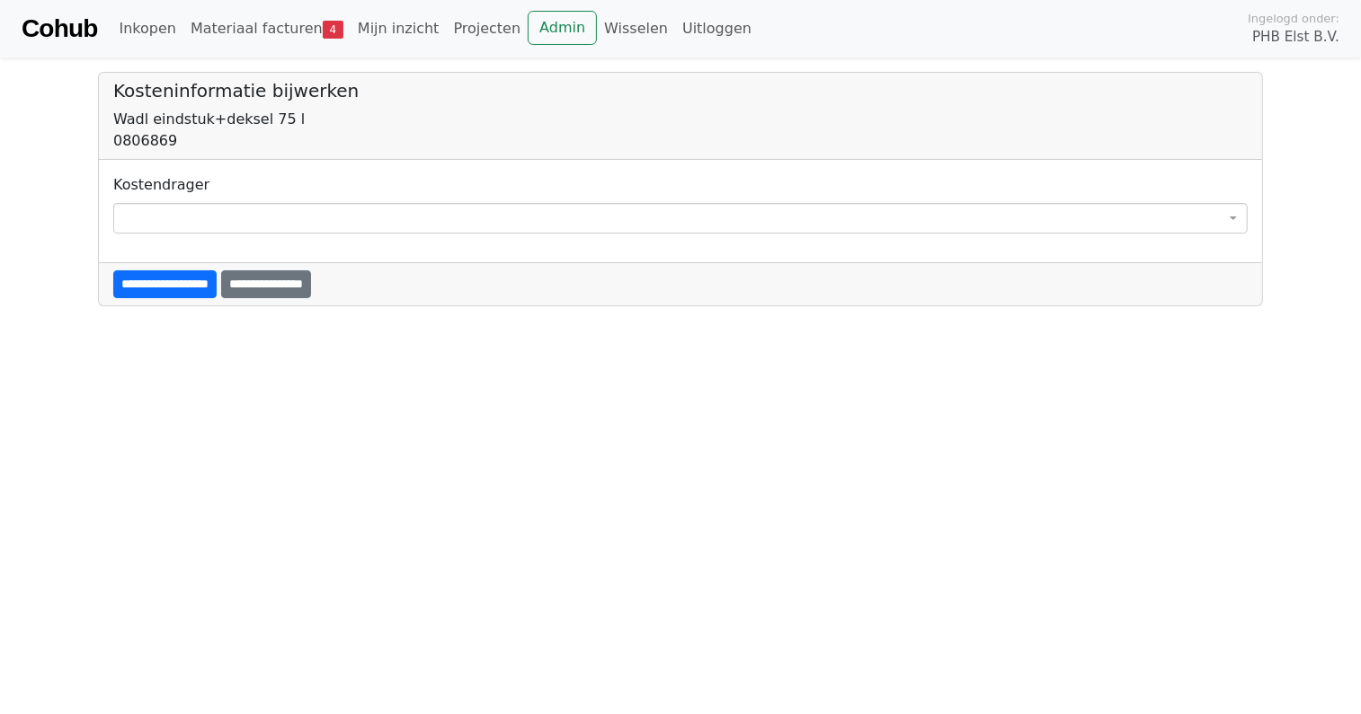
click at [163, 225] on span at bounding box center [680, 218] width 1134 height 31
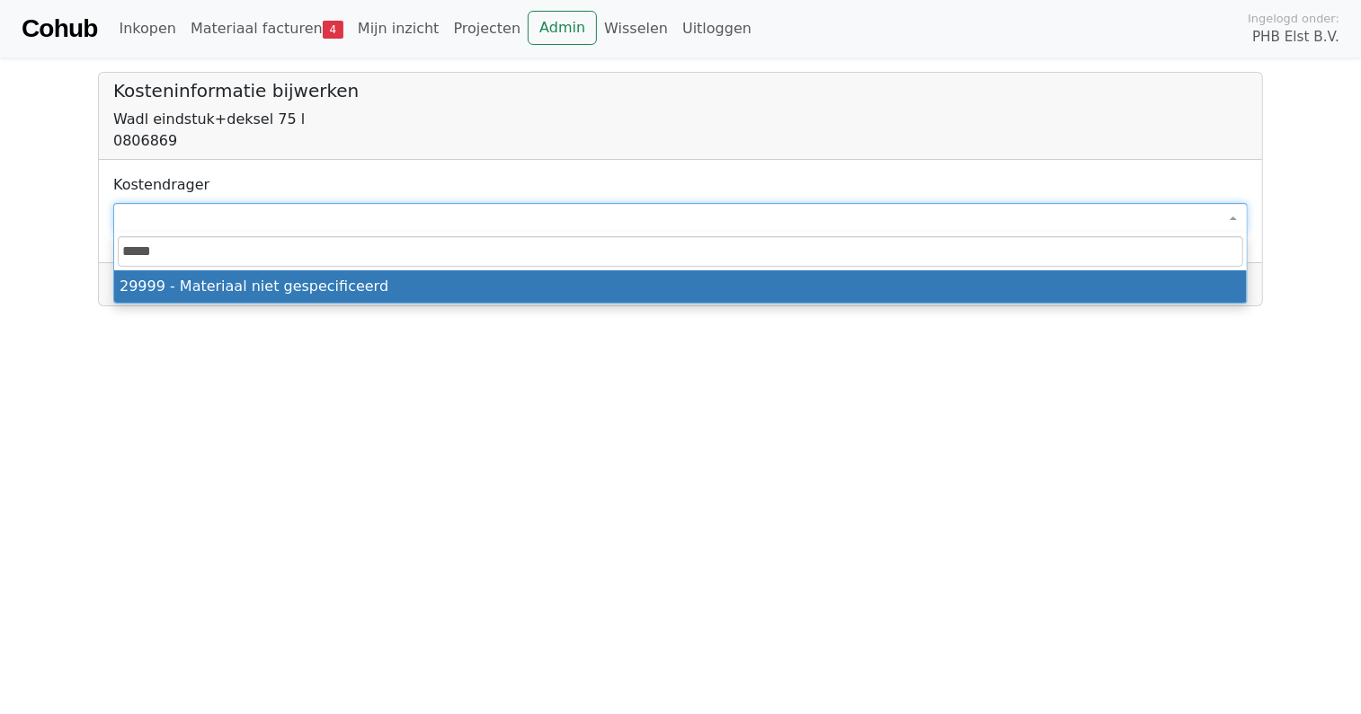
type input "*****"
select select "****"
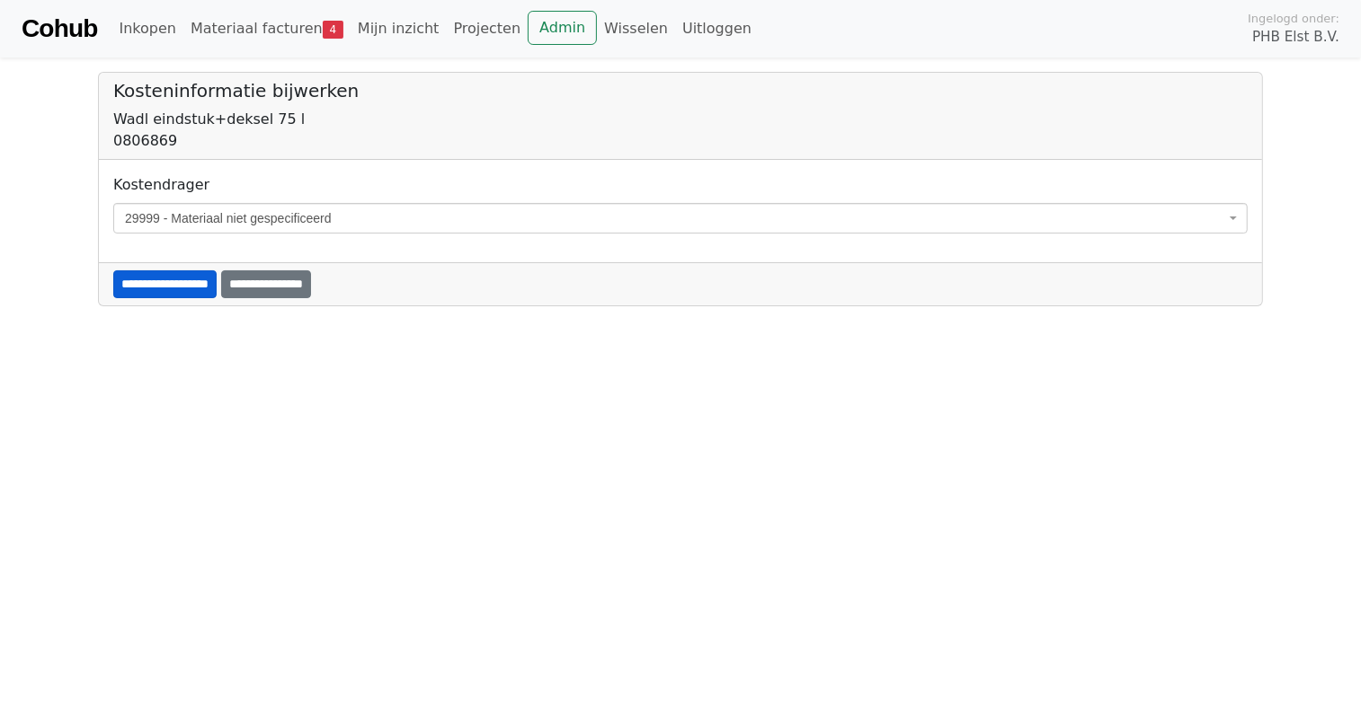
click at [146, 288] on input "**********" at bounding box center [164, 285] width 103 height 28
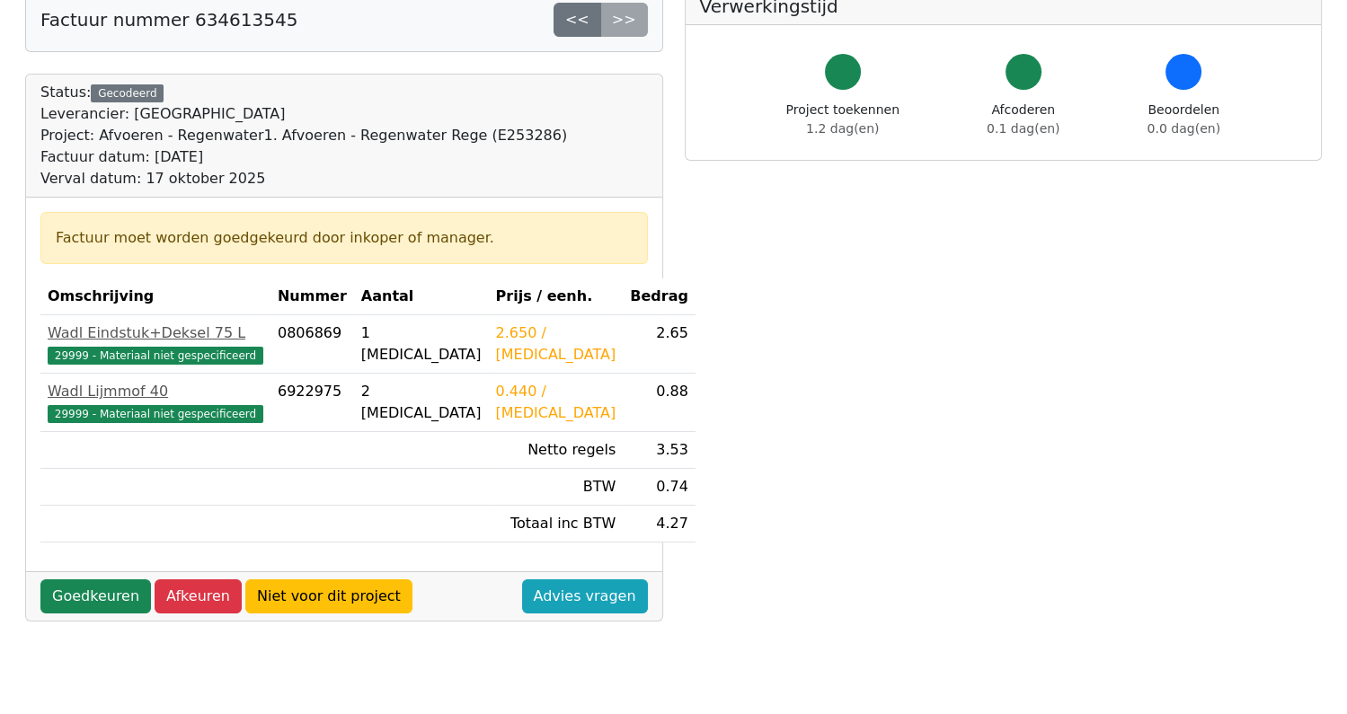
scroll to position [180, 0]
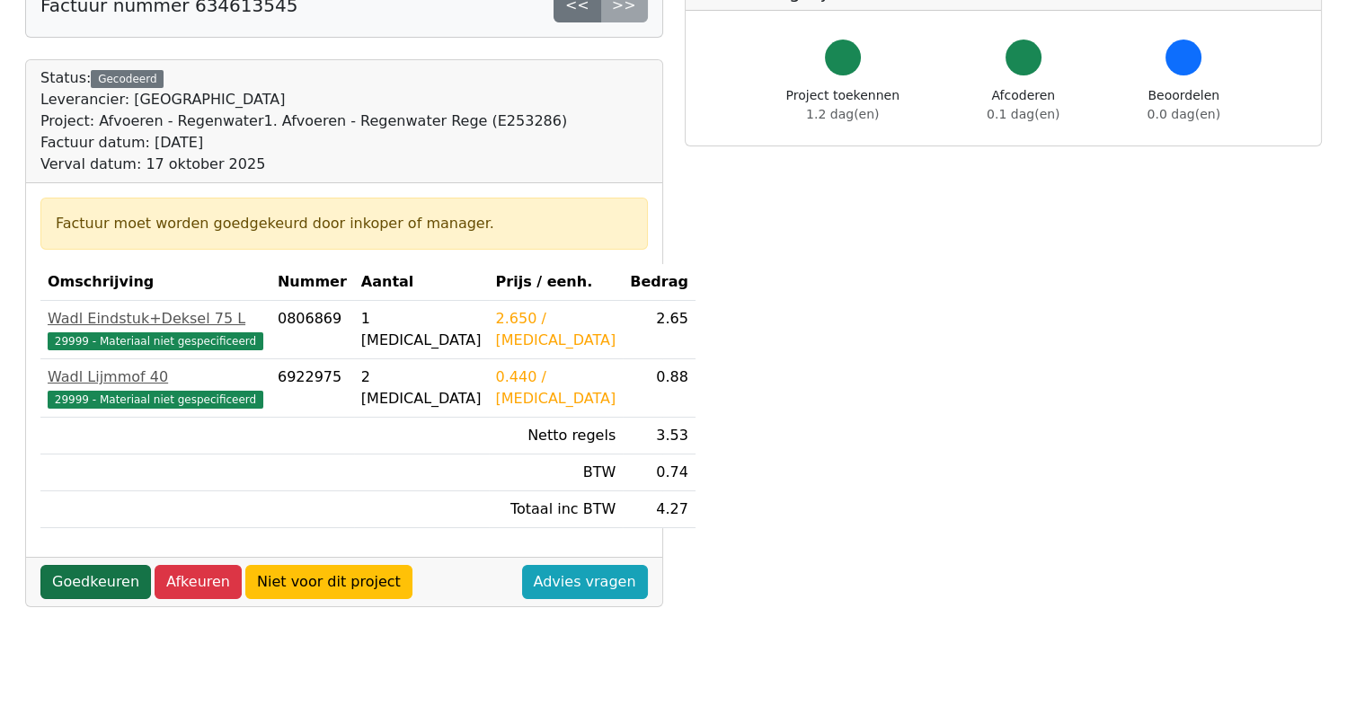
click at [58, 584] on link "Goedkeuren" at bounding box center [95, 582] width 111 height 34
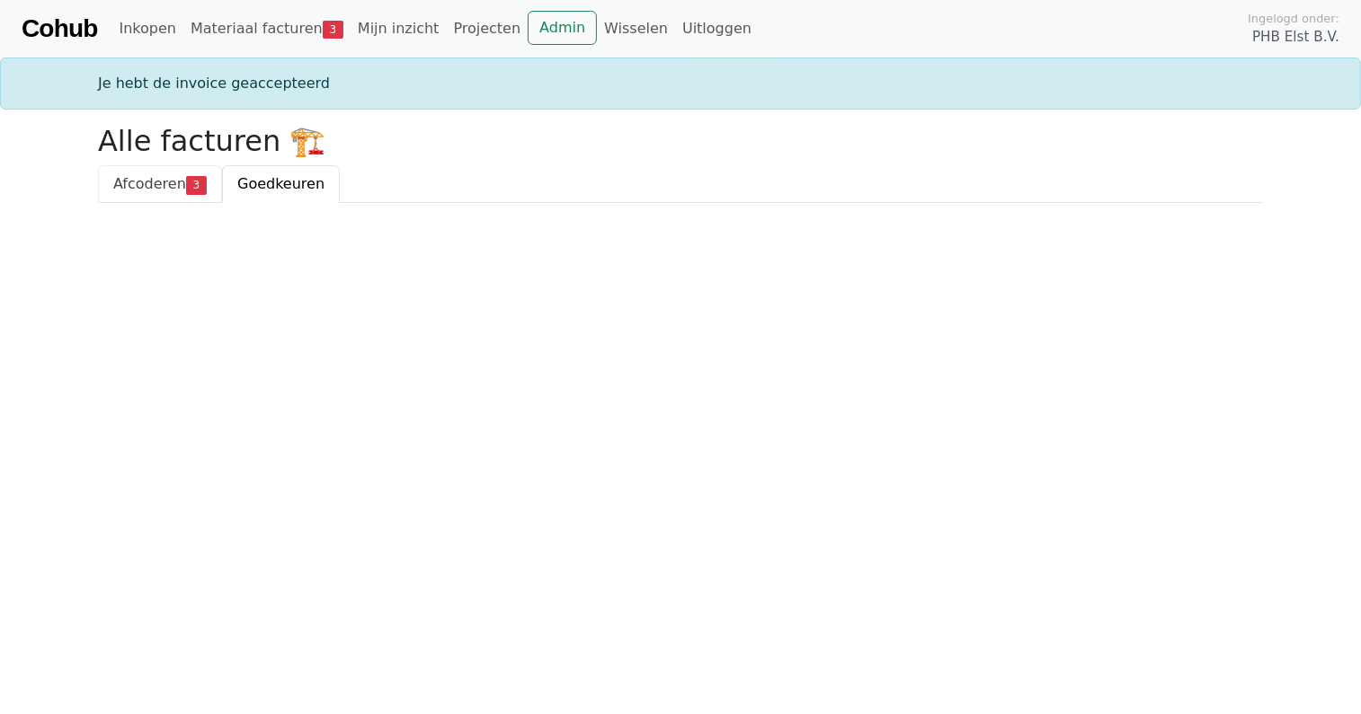
click at [129, 181] on span "Afcoderen" at bounding box center [149, 183] width 73 height 17
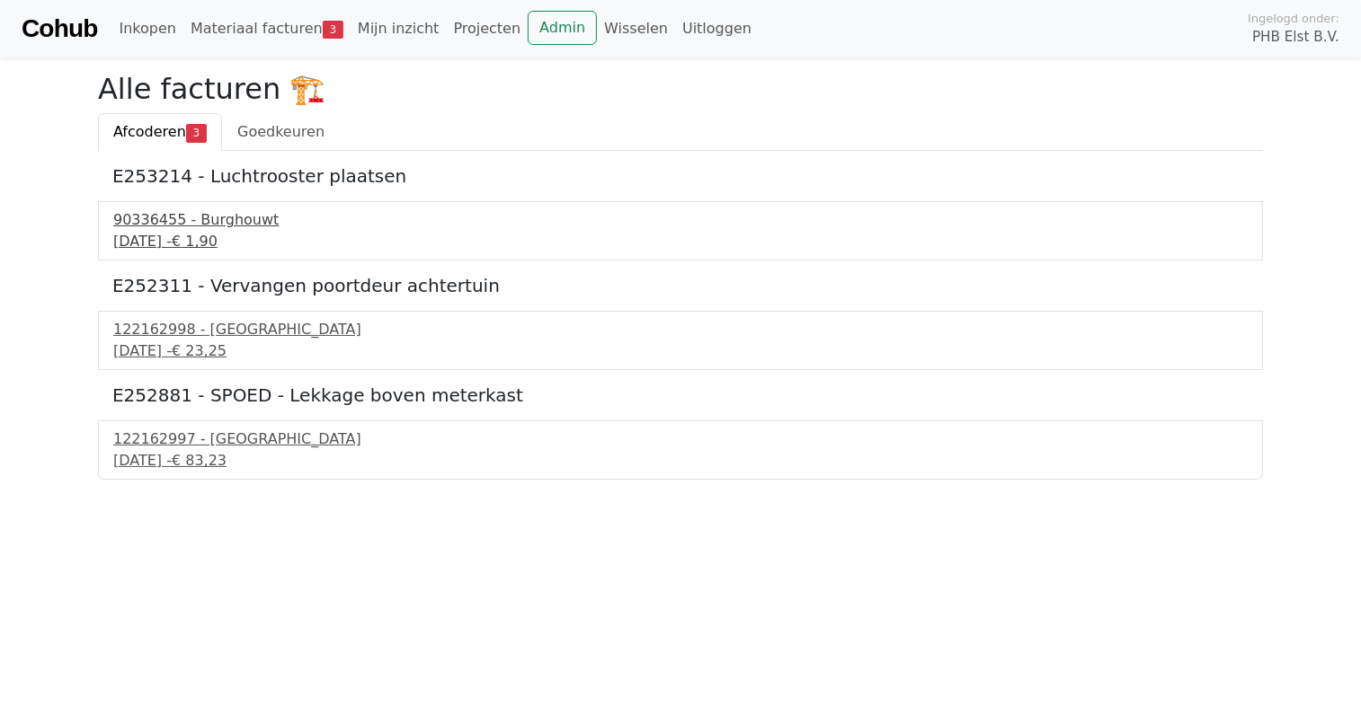
click at [177, 226] on div "90336455 - Burghouwt" at bounding box center [680, 220] width 1134 height 22
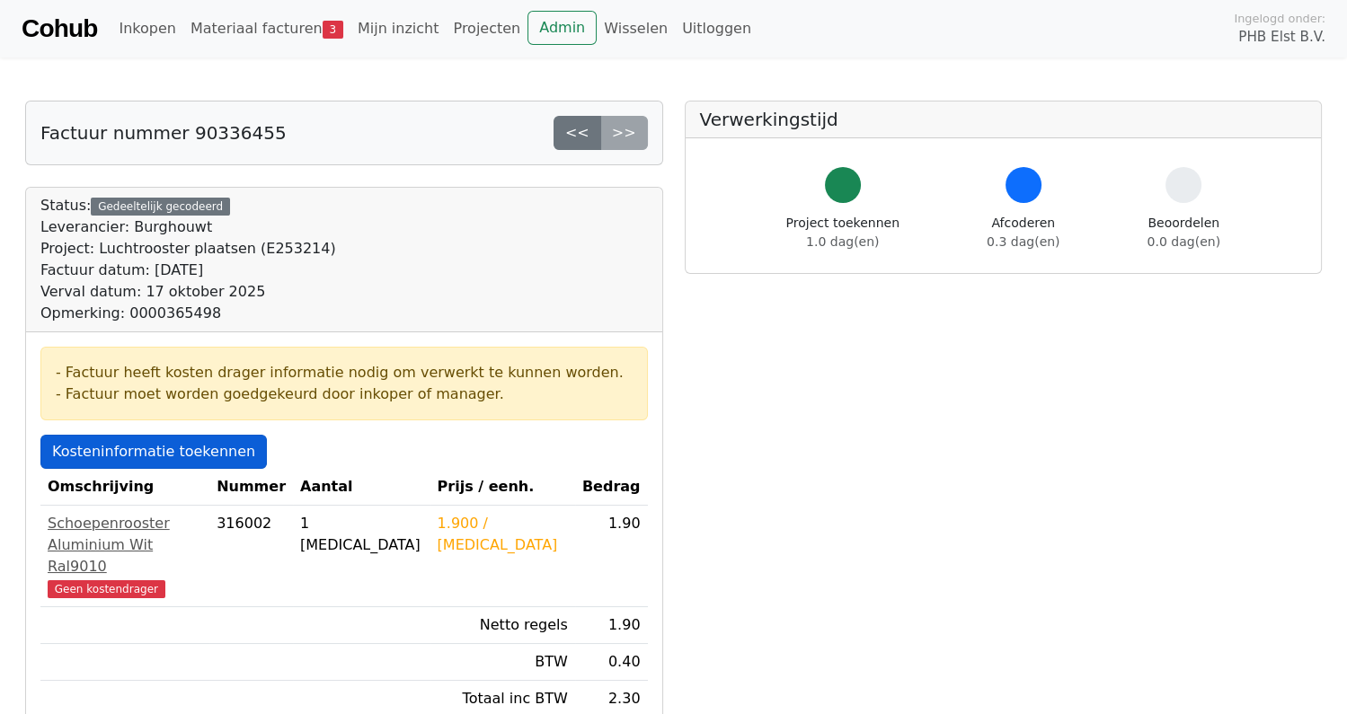
click at [160, 458] on link "Kosteninformatie toekennen" at bounding box center [153, 452] width 226 height 34
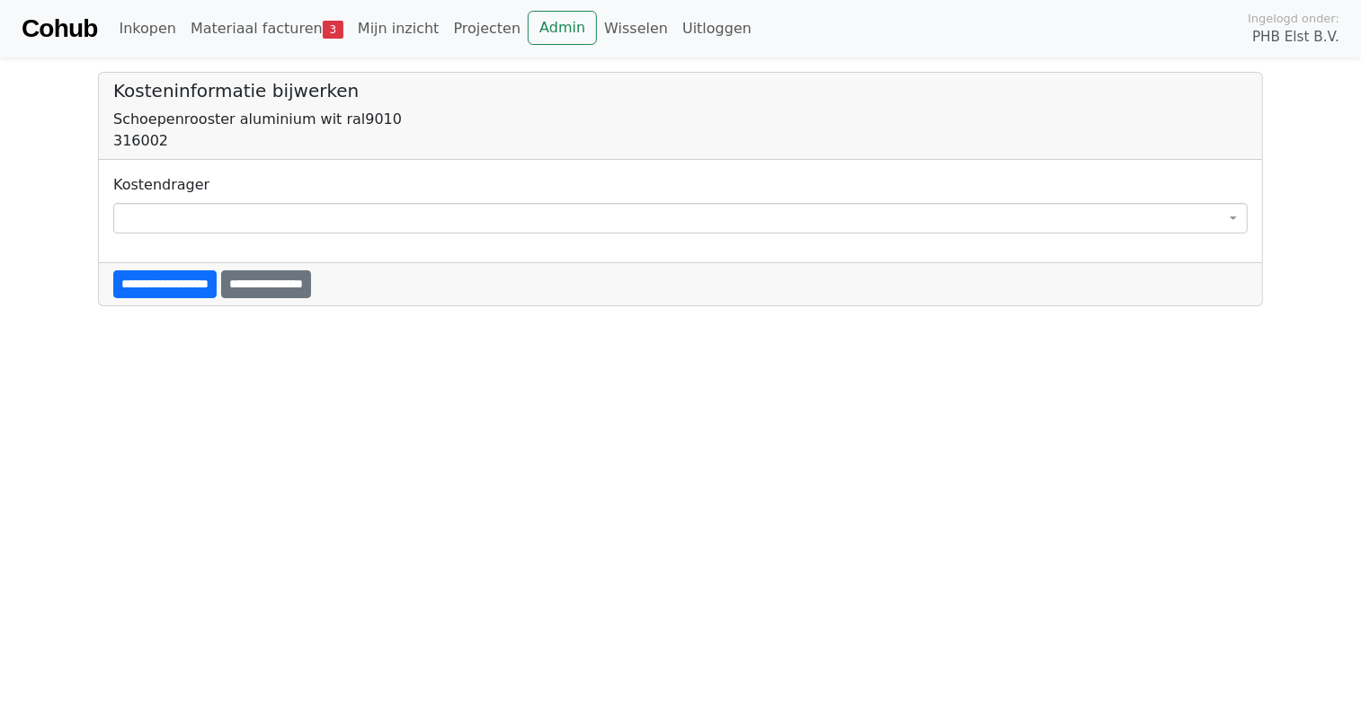
click at [232, 210] on span at bounding box center [680, 218] width 1134 height 31
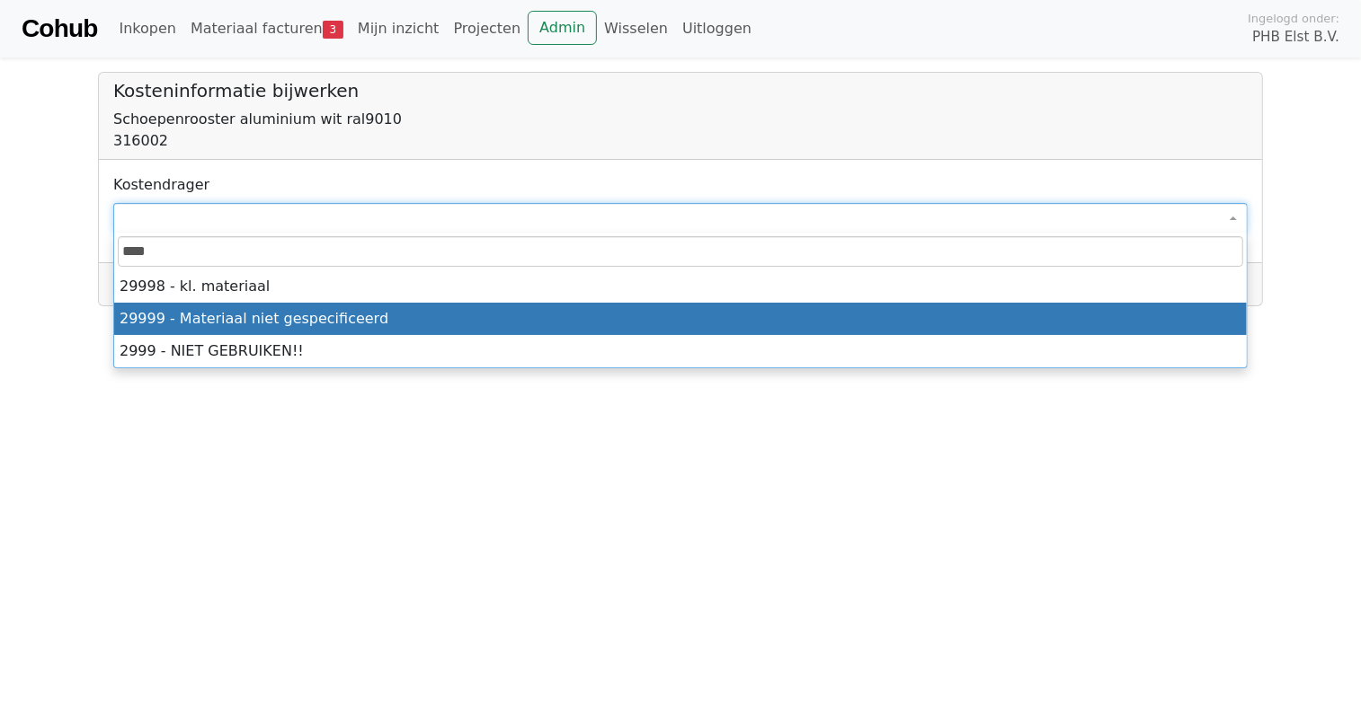
type input "****"
select select "****"
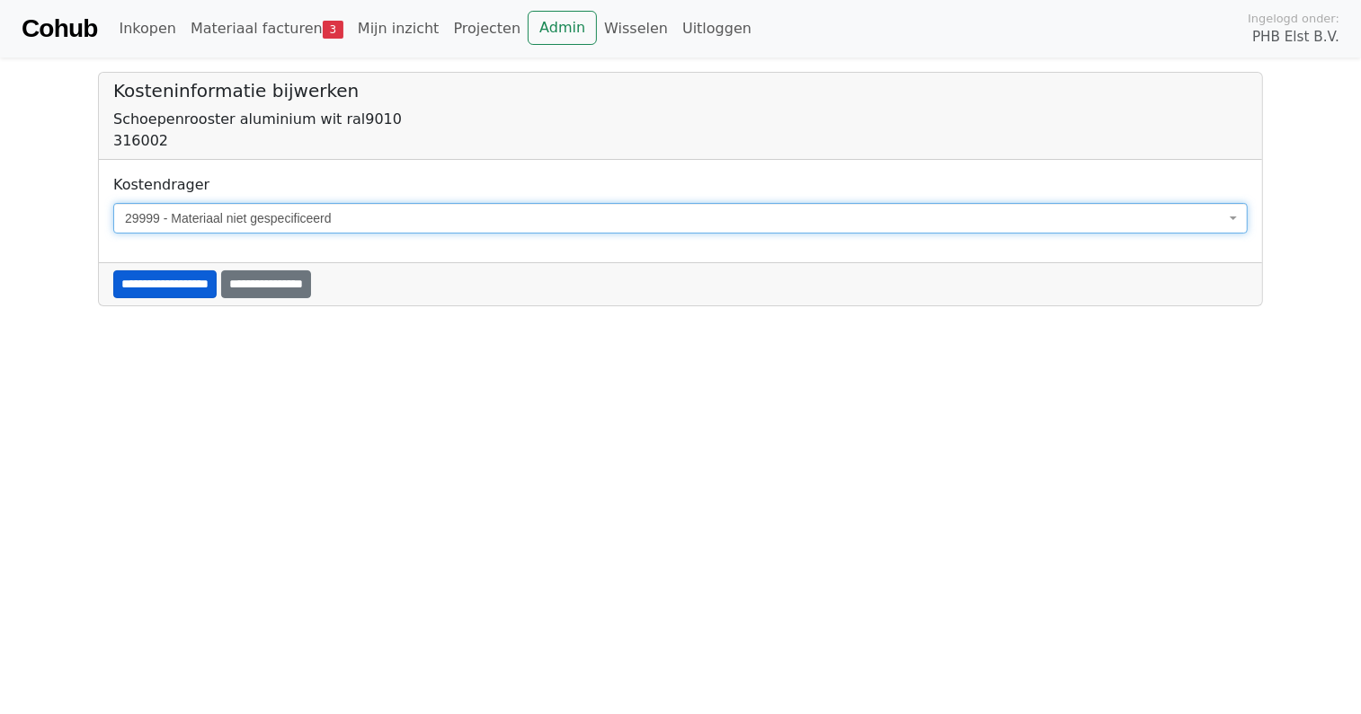
click at [158, 286] on input "**********" at bounding box center [164, 285] width 103 height 28
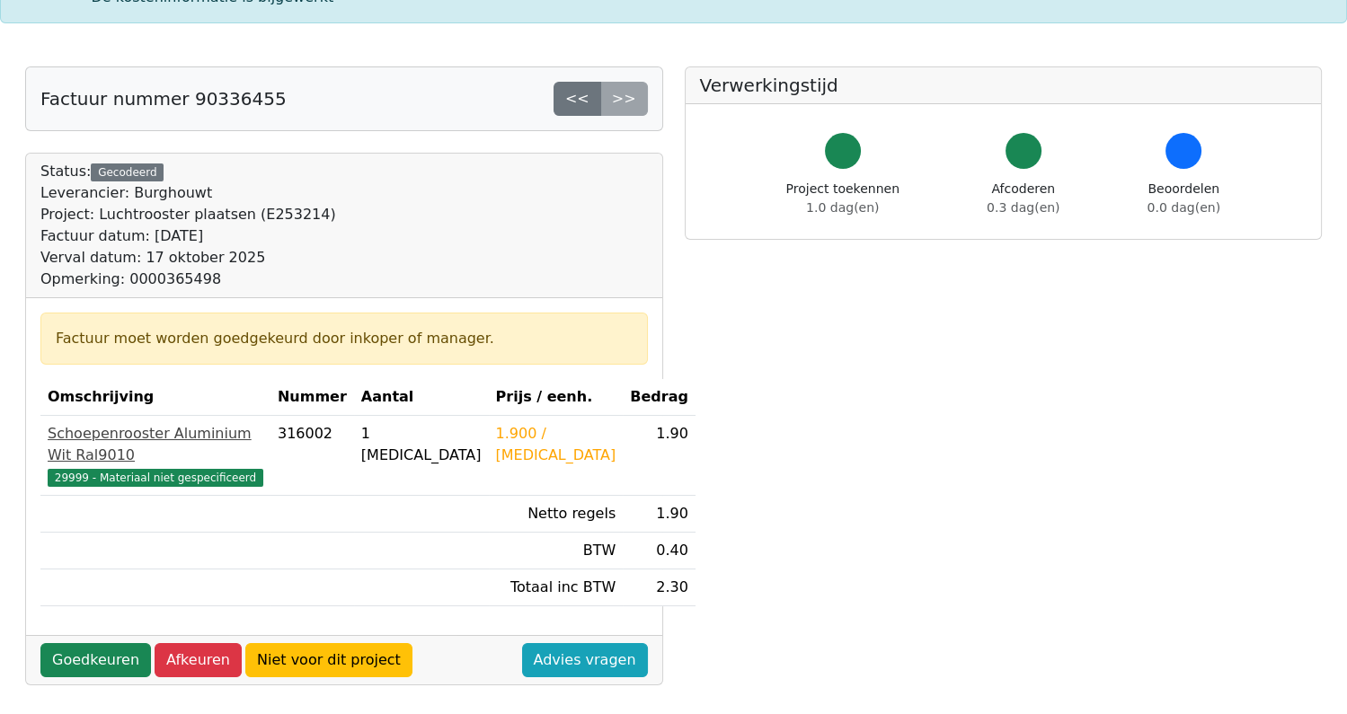
scroll to position [180, 0]
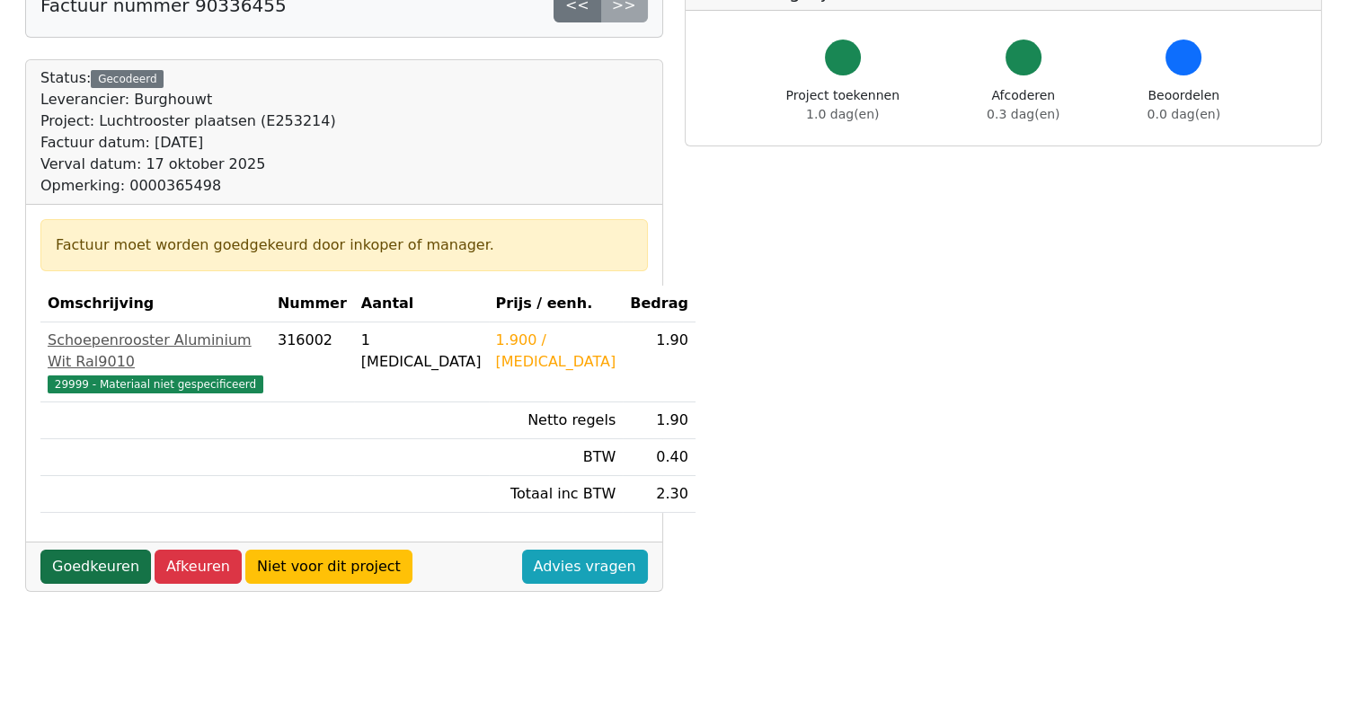
click at [75, 550] on link "Goedkeuren" at bounding box center [95, 567] width 111 height 34
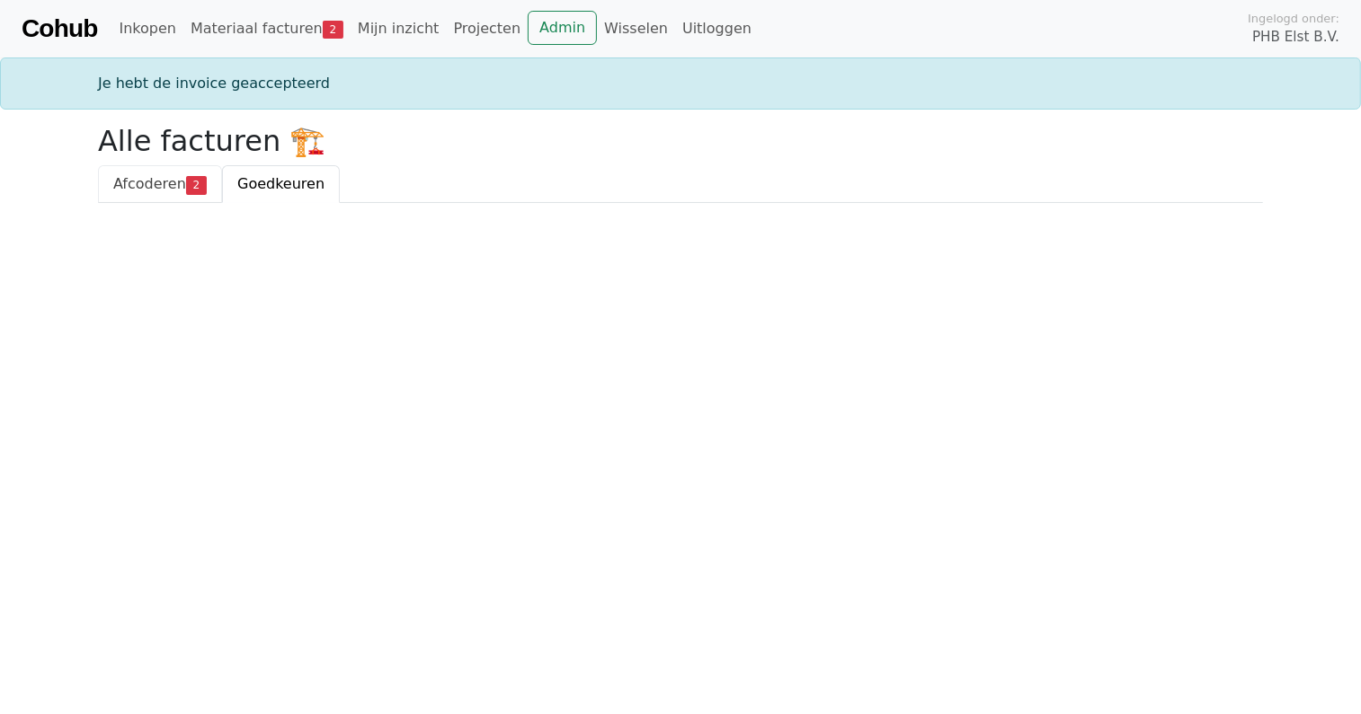
click at [164, 177] on span "Afcoderen" at bounding box center [149, 183] width 73 height 17
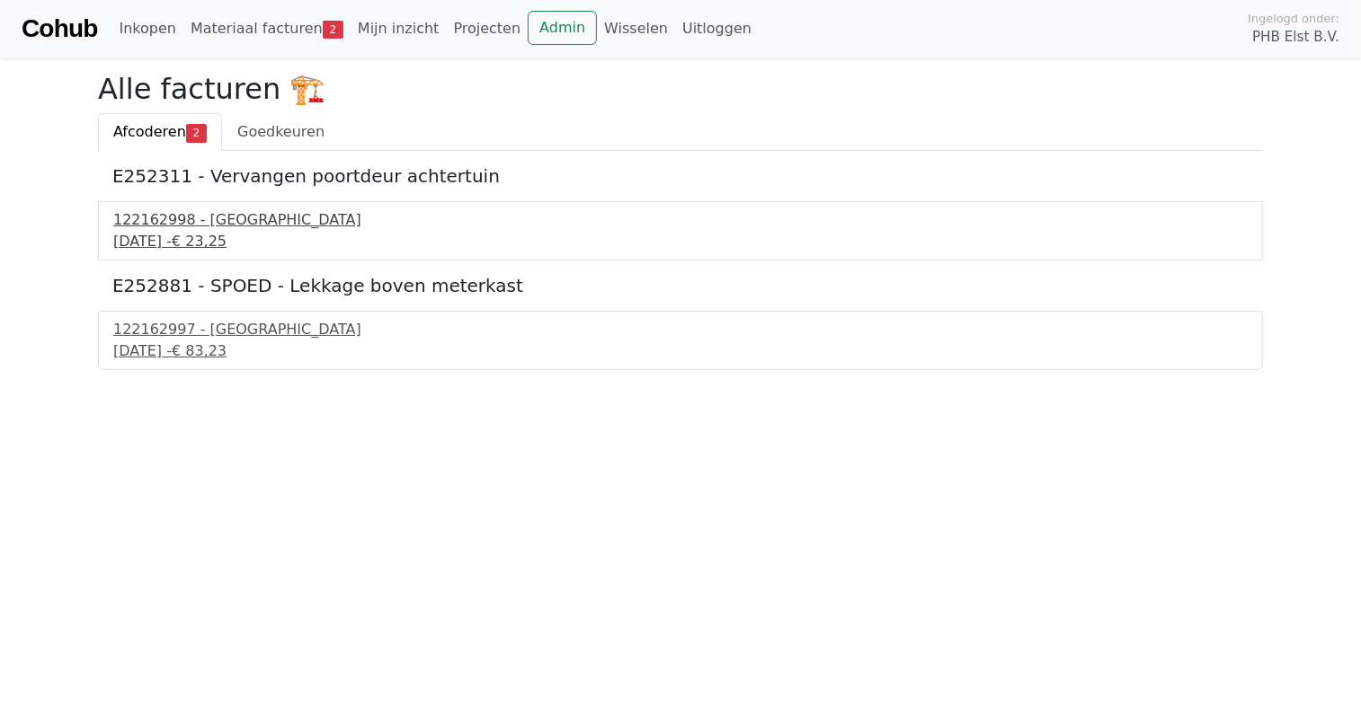
click at [155, 225] on div "122162998 - PontMeyer" at bounding box center [680, 220] width 1134 height 22
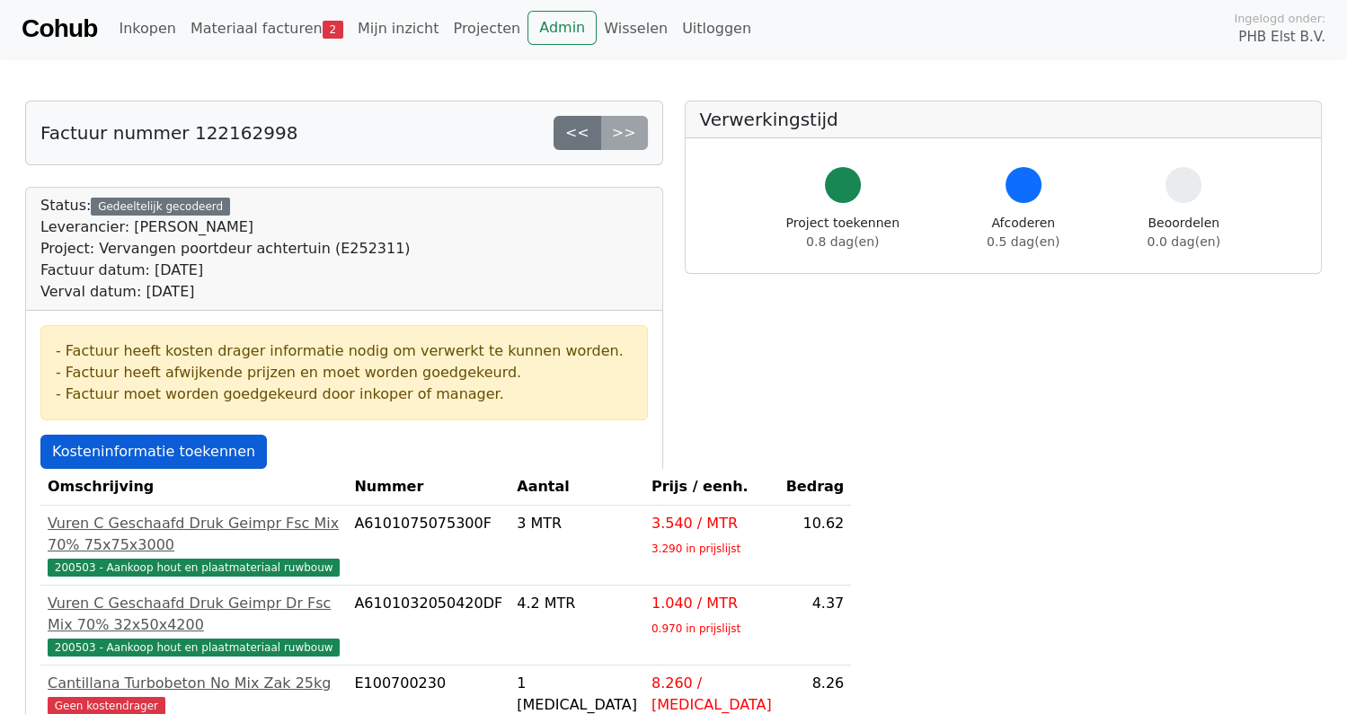
click at [162, 447] on link "Kosteninformatie toekennen" at bounding box center [153, 452] width 226 height 34
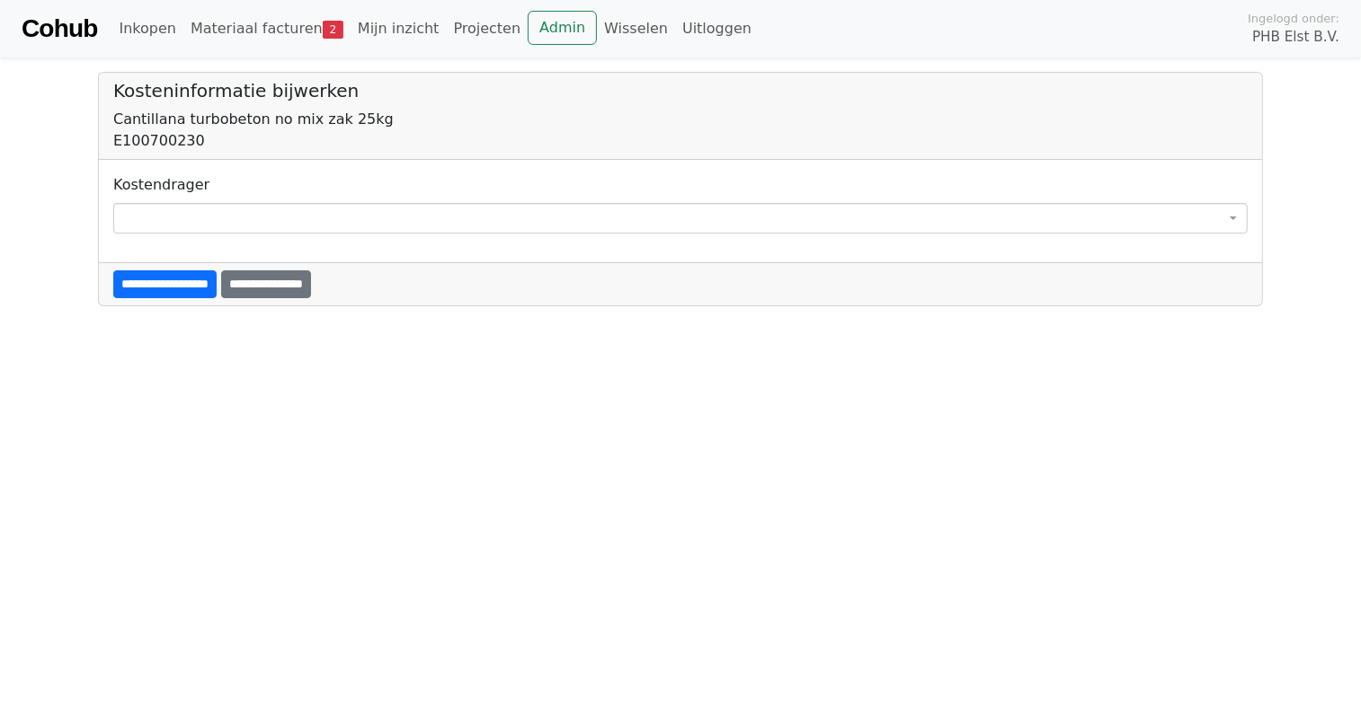
click at [262, 217] on span at bounding box center [680, 218] width 1134 height 31
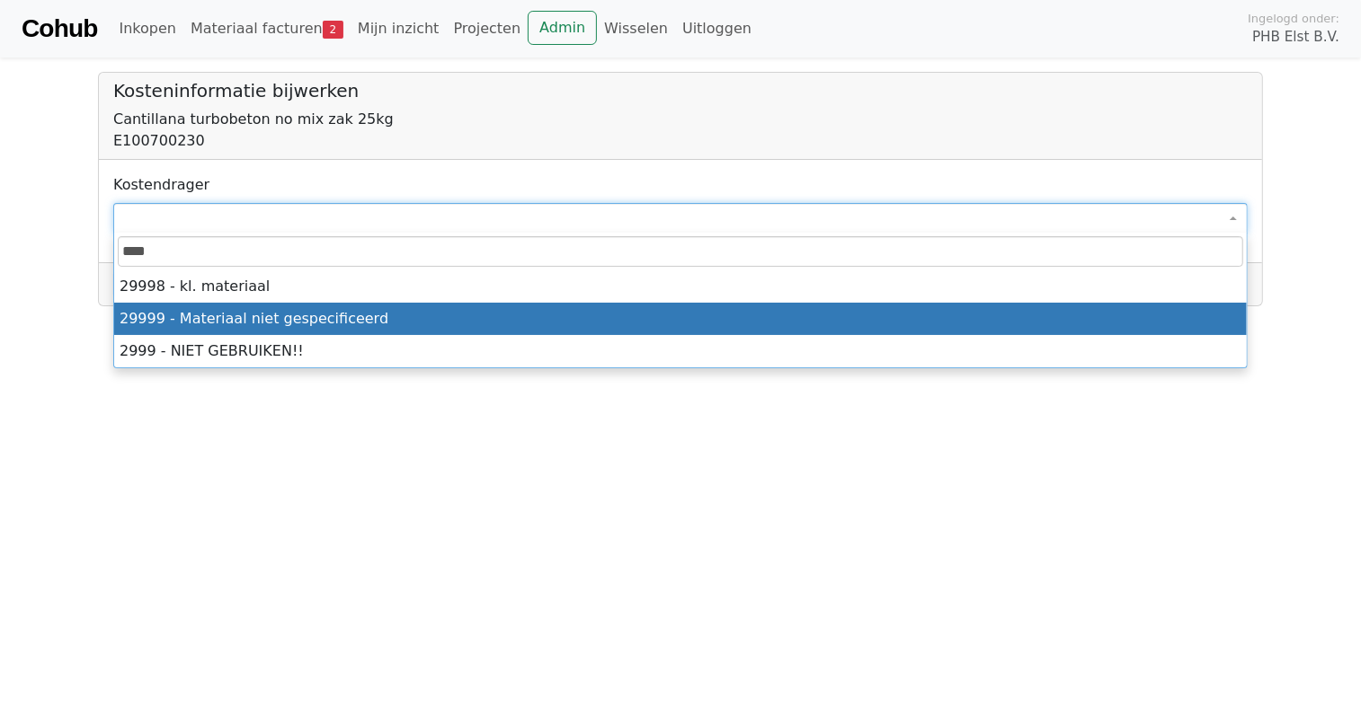
type input "****"
select select "****"
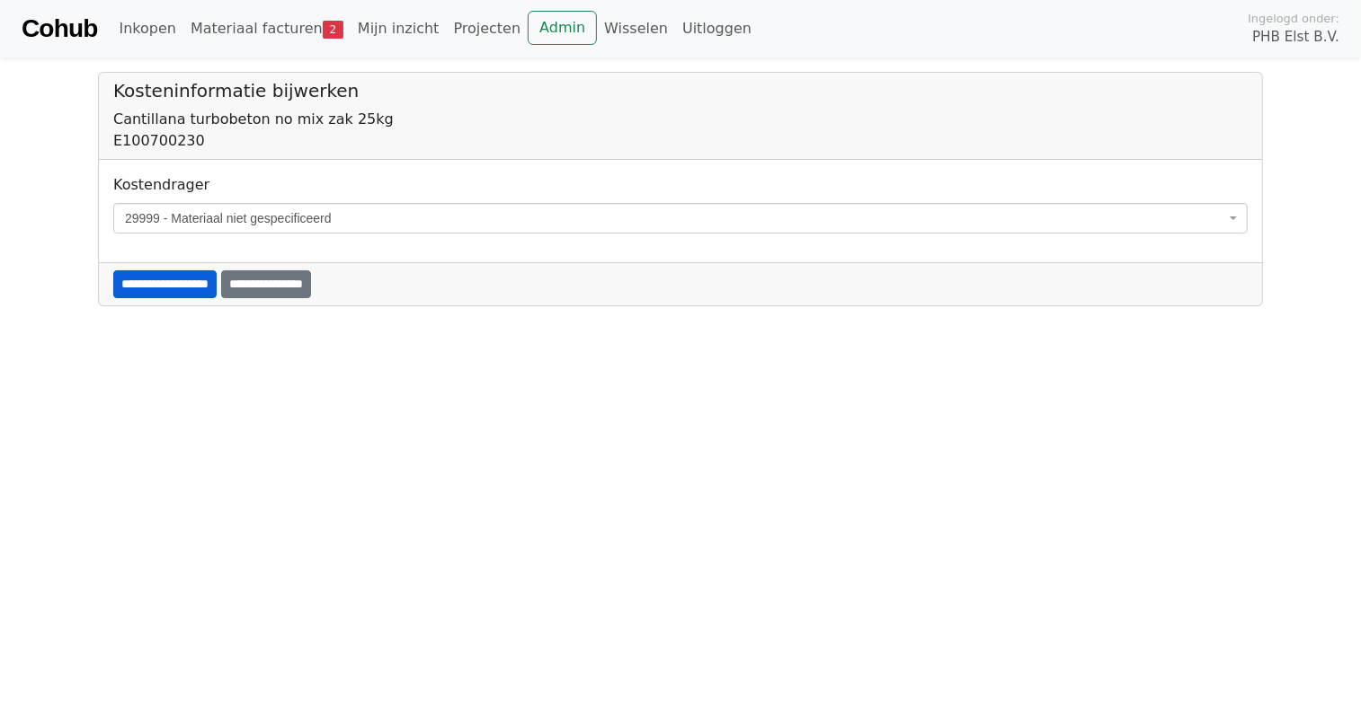
click at [206, 280] on input "**********" at bounding box center [164, 285] width 103 height 28
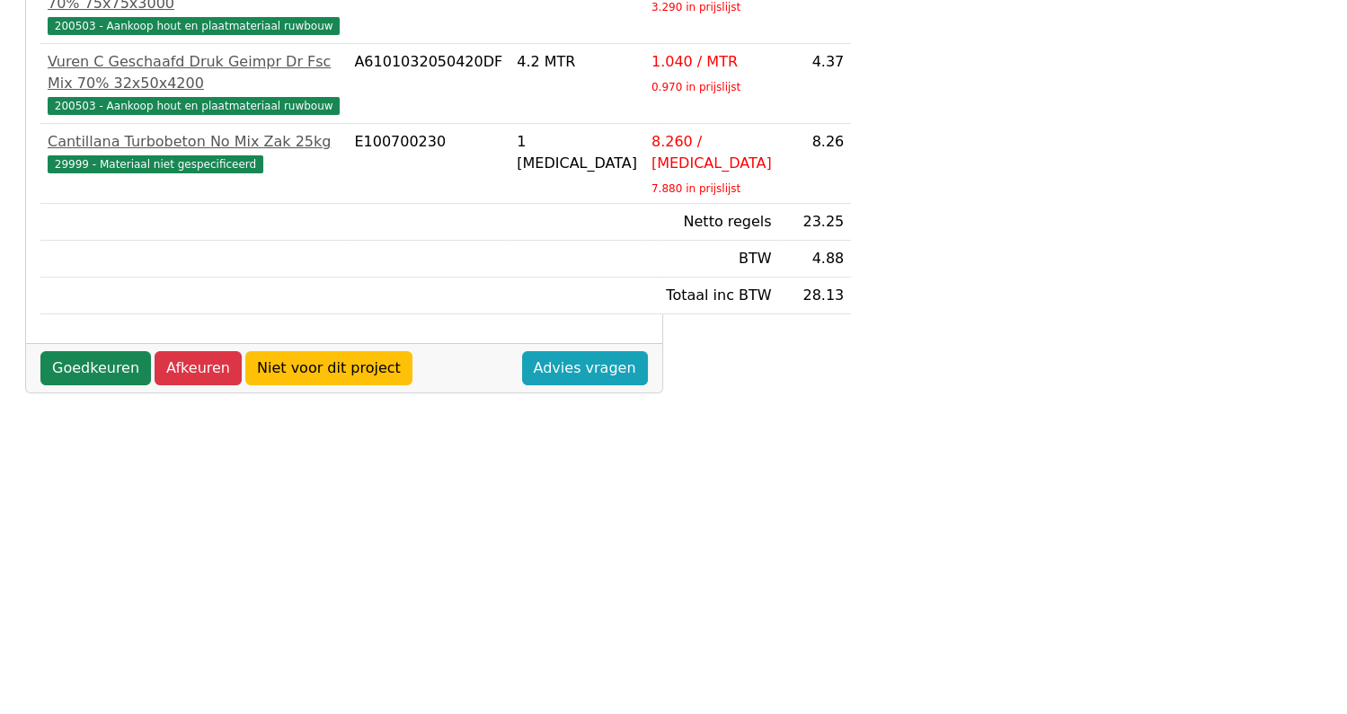
scroll to position [539, 0]
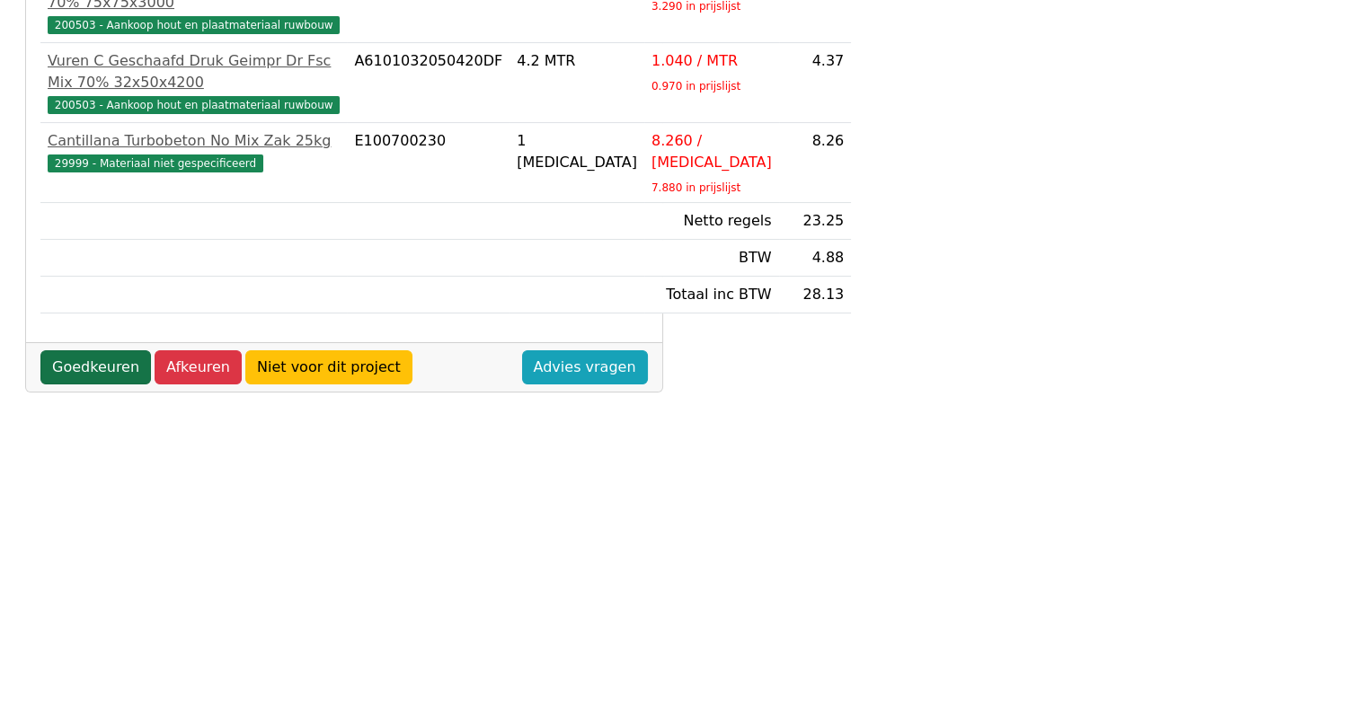
click at [92, 385] on link "Goedkeuren" at bounding box center [95, 367] width 111 height 34
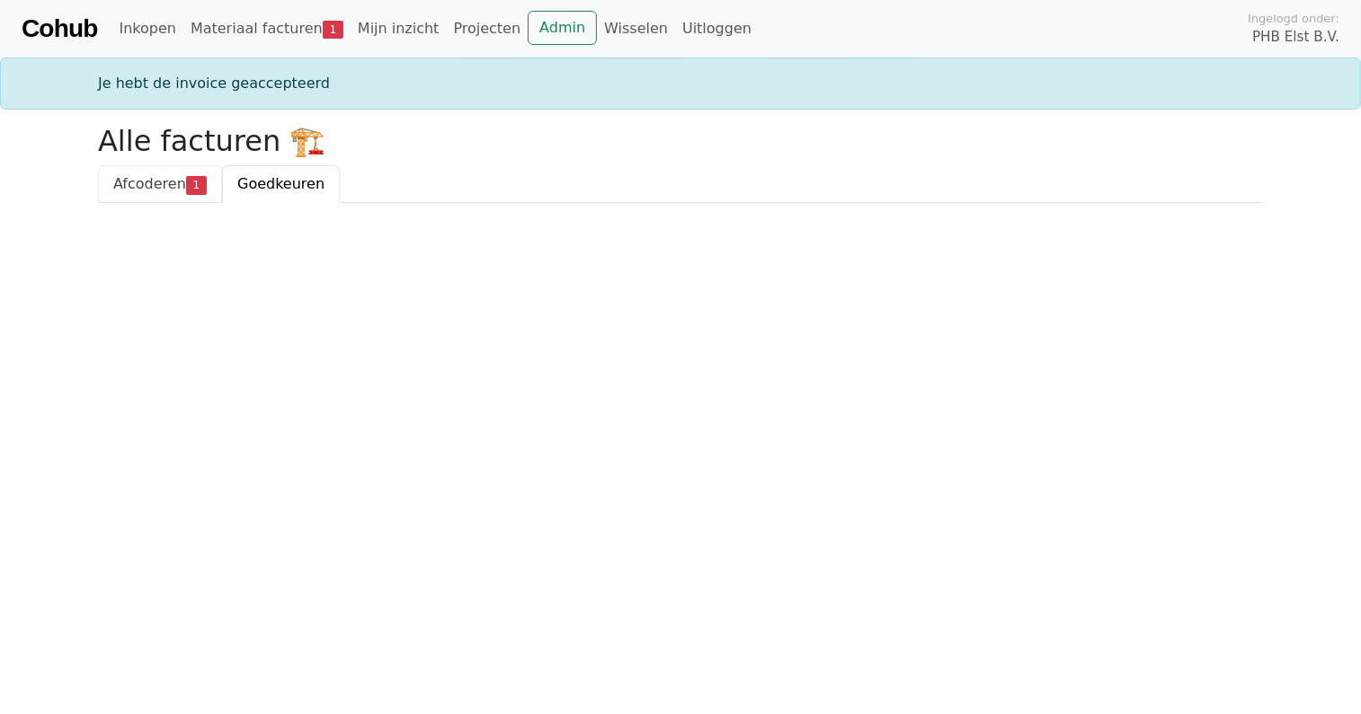
click at [158, 175] on span "Afcoderen" at bounding box center [149, 183] width 73 height 17
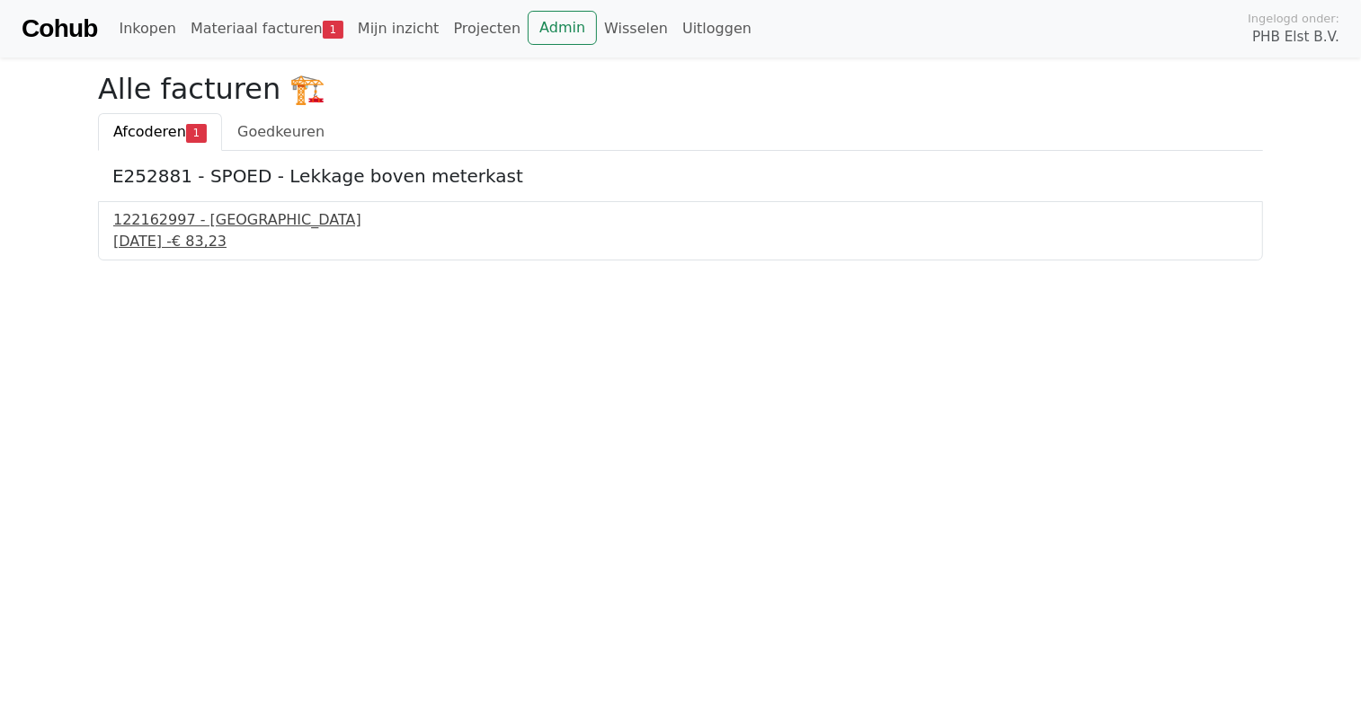
click at [173, 226] on div "122162997 - PontMeyer" at bounding box center [680, 220] width 1134 height 22
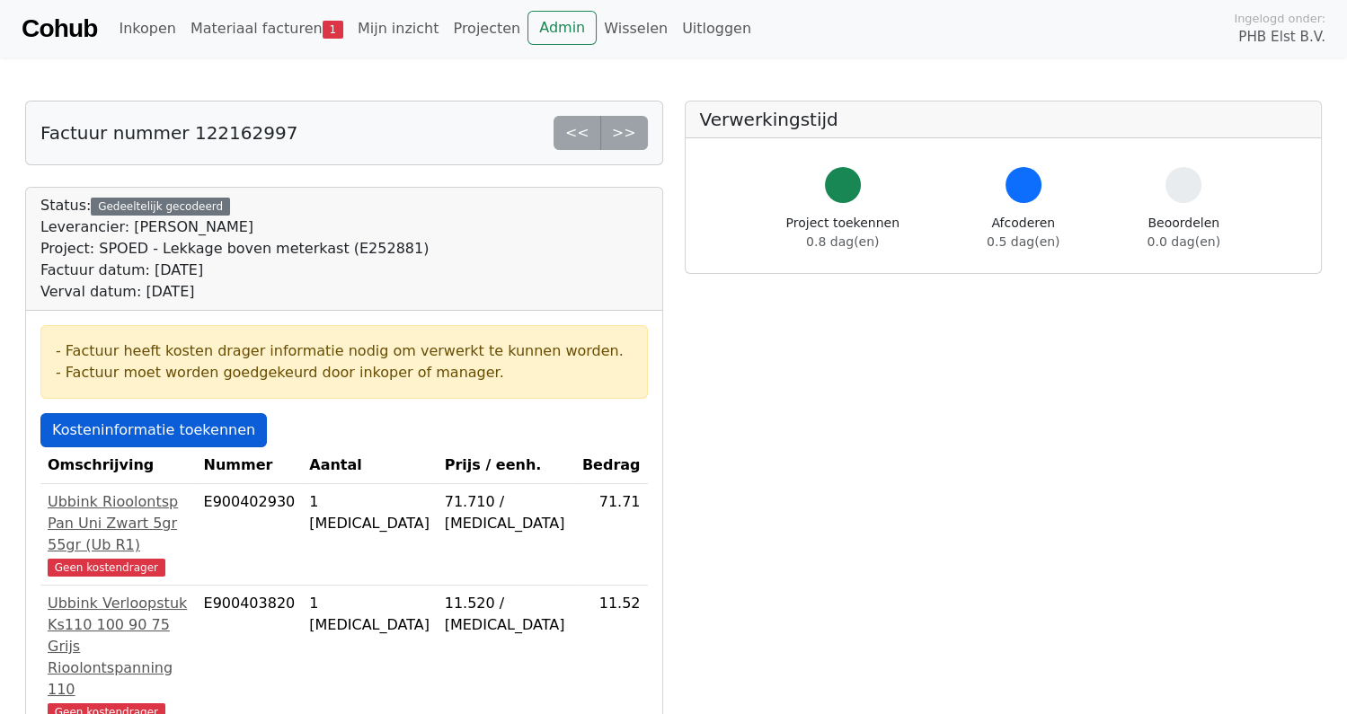
click at [152, 436] on link "Kosteninformatie toekennen" at bounding box center [153, 430] width 226 height 34
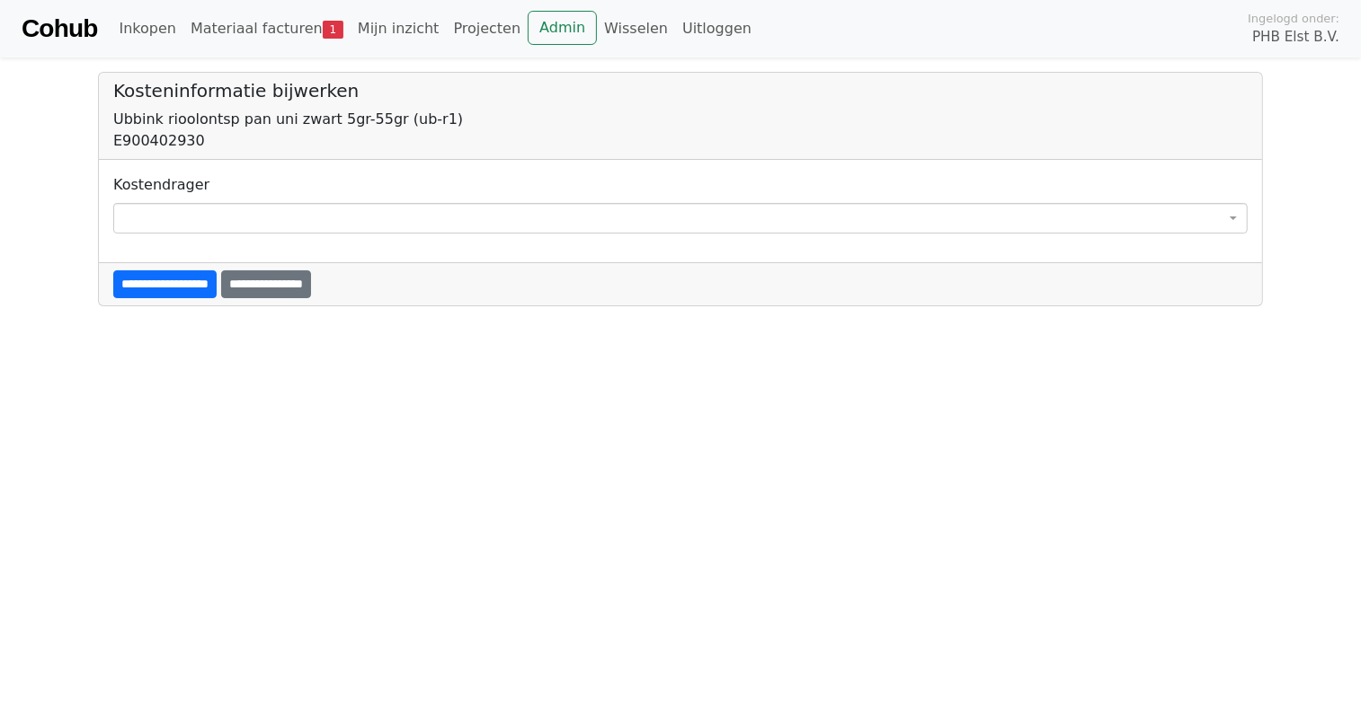
click at [253, 214] on span at bounding box center [680, 218] width 1134 height 31
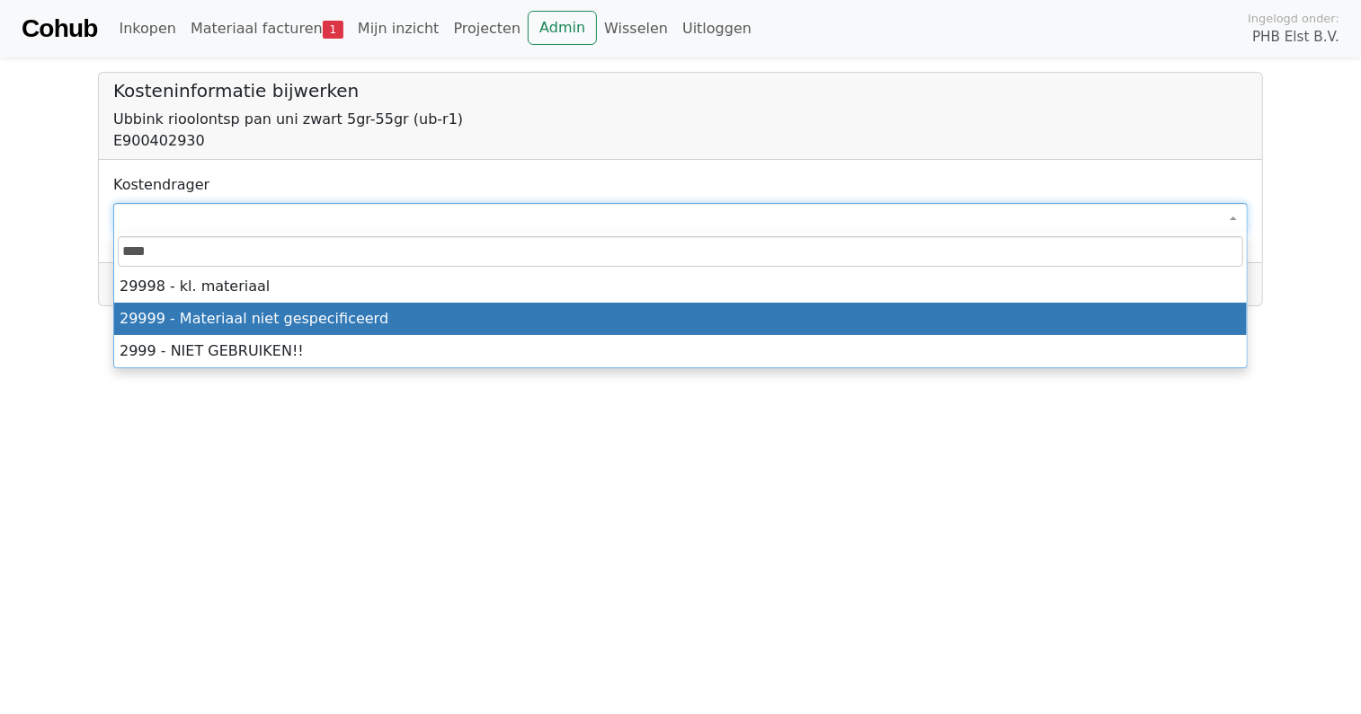
type input "****"
select select "****"
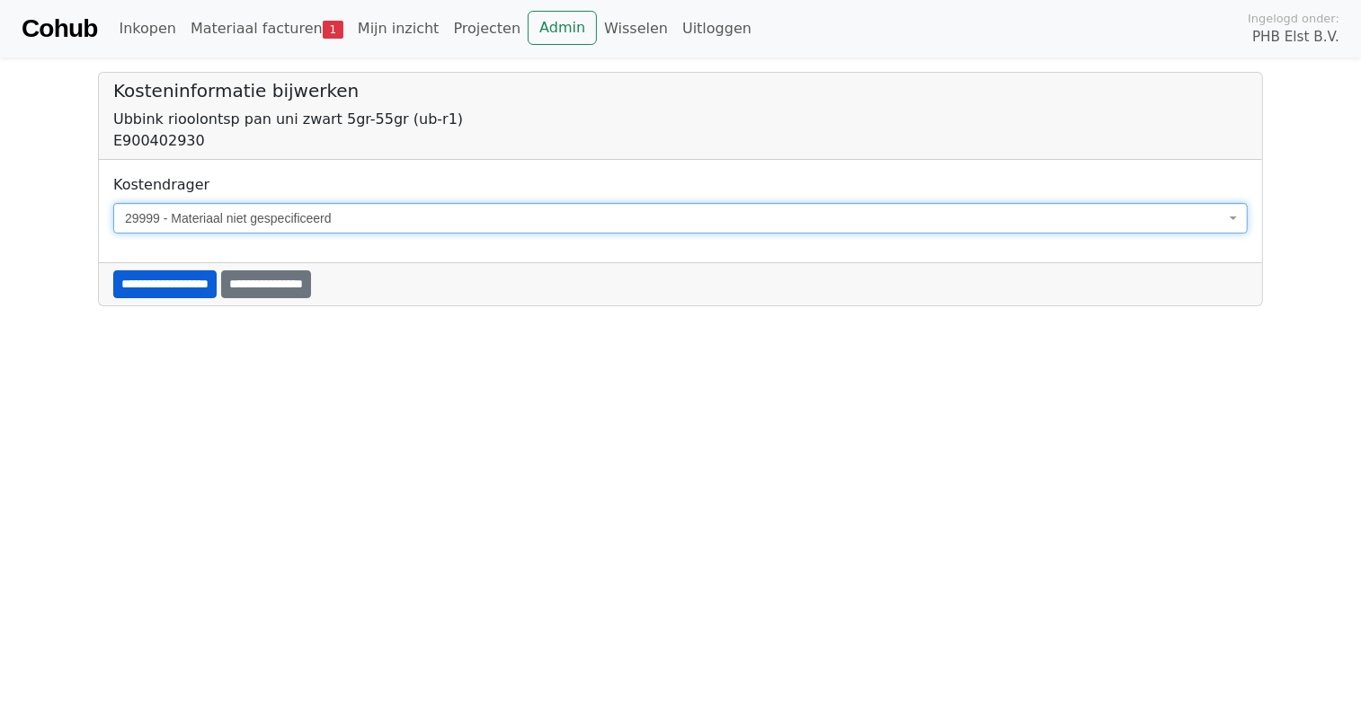
click at [191, 287] on input "**********" at bounding box center [164, 285] width 103 height 28
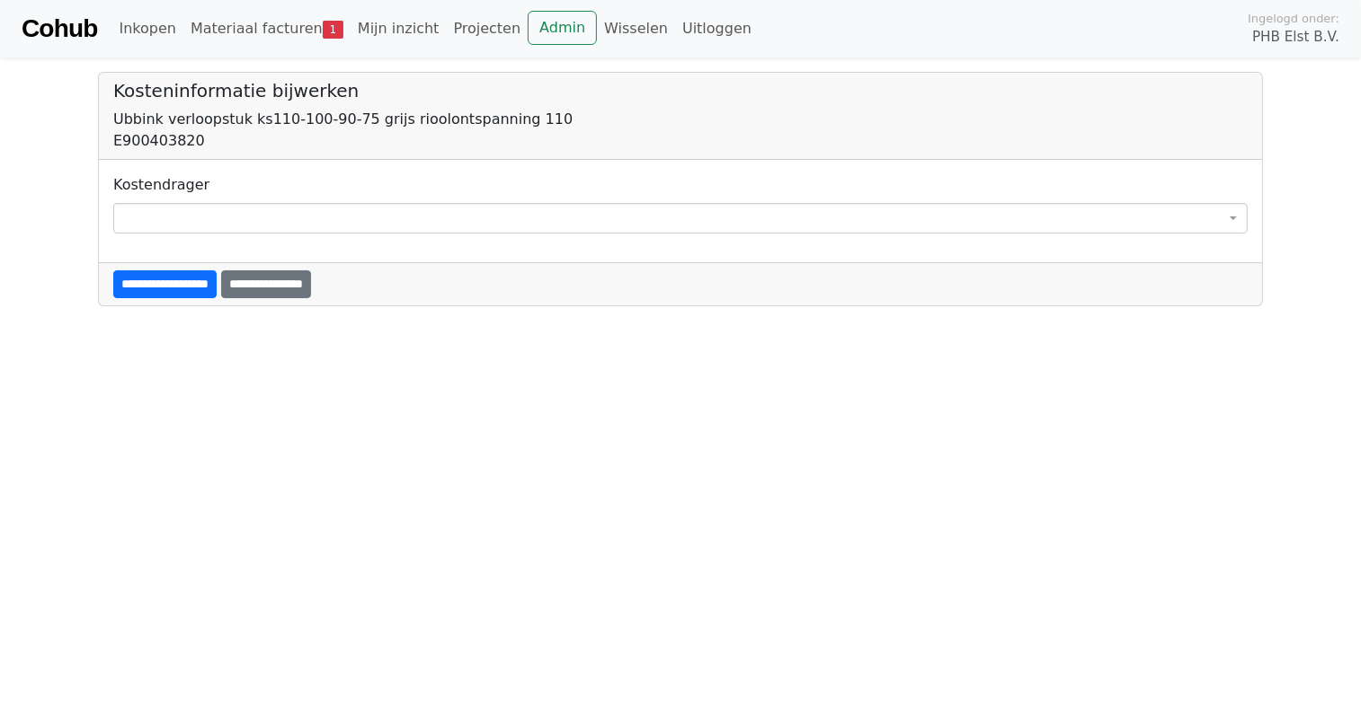
click at [163, 211] on span at bounding box center [680, 218] width 1134 height 31
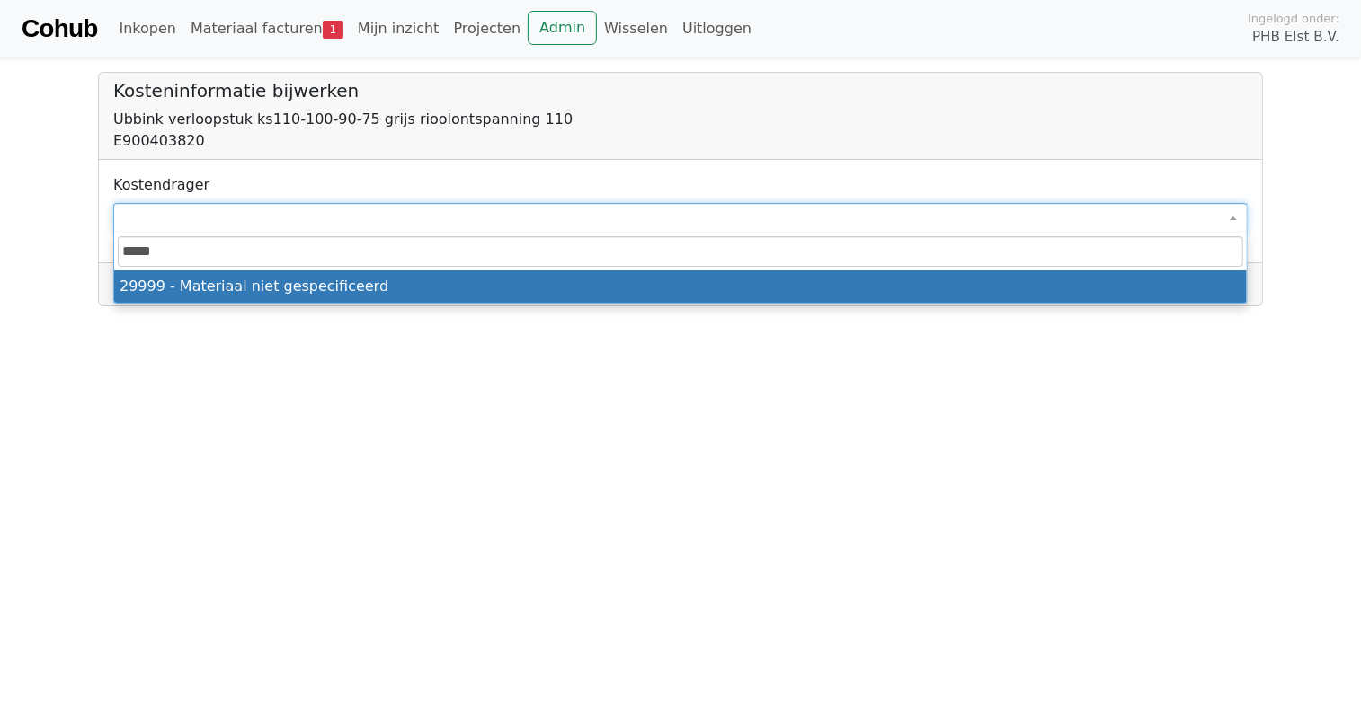
type input "*****"
select select "****"
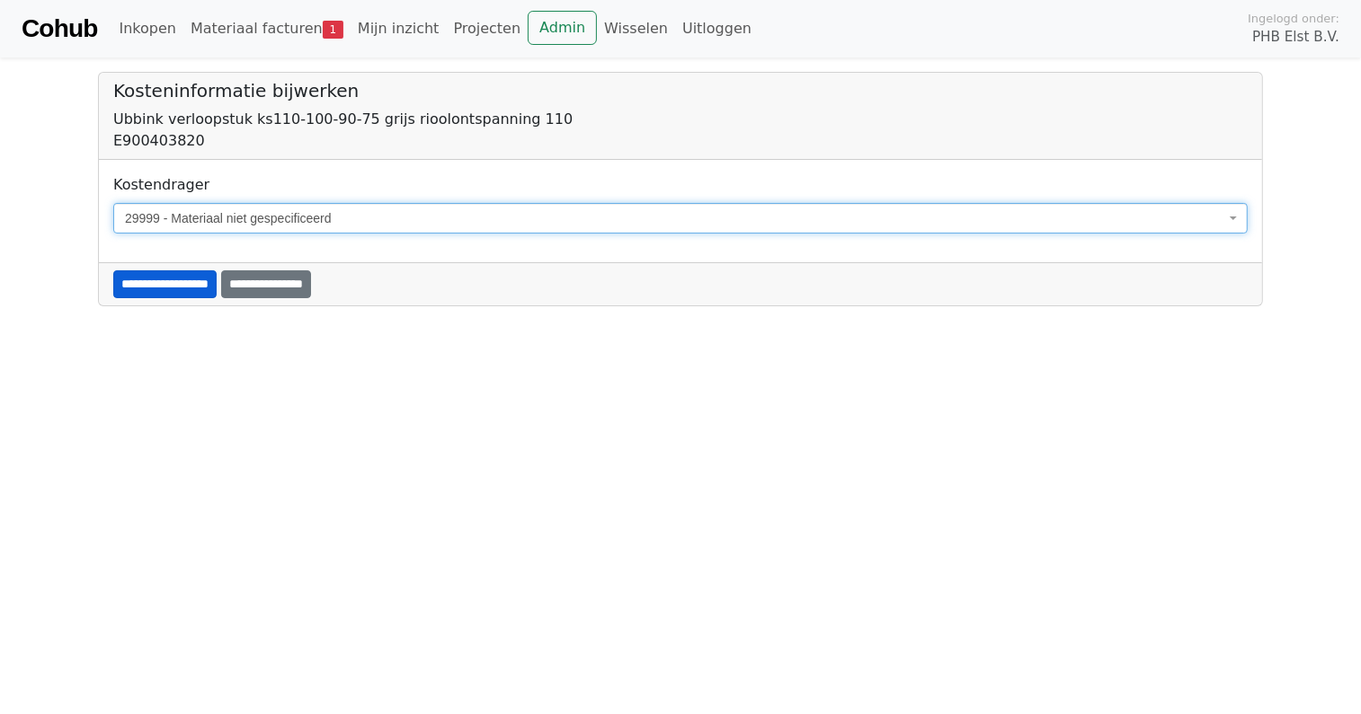
click at [199, 288] on input "**********" at bounding box center [164, 285] width 103 height 28
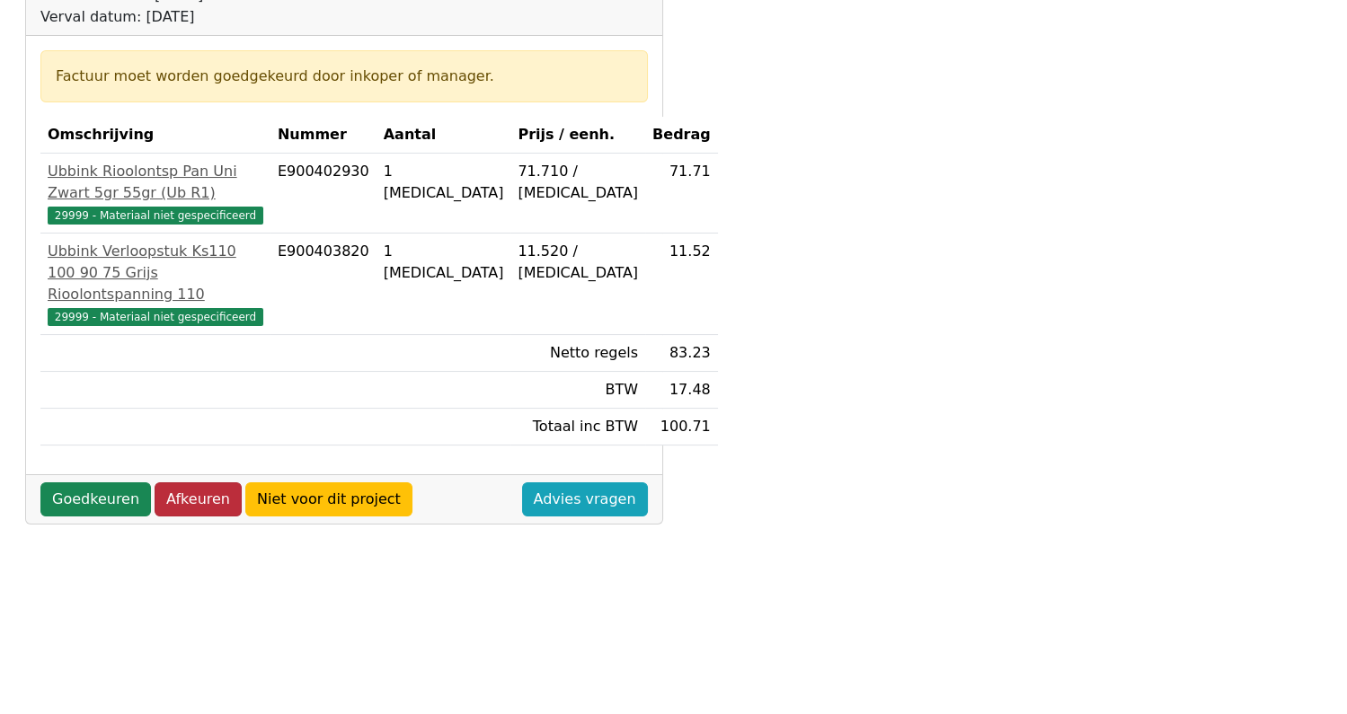
scroll to position [359, 0]
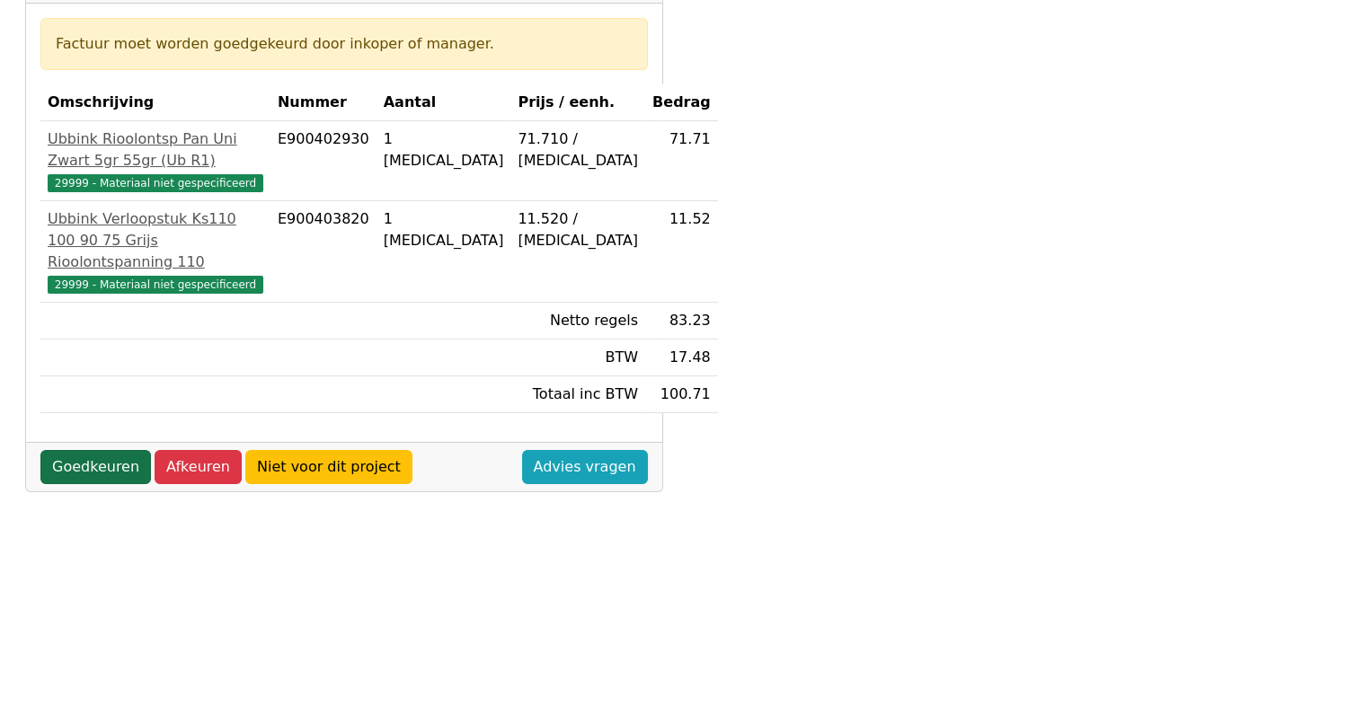
click at [74, 484] on link "Goedkeuren" at bounding box center [95, 467] width 111 height 34
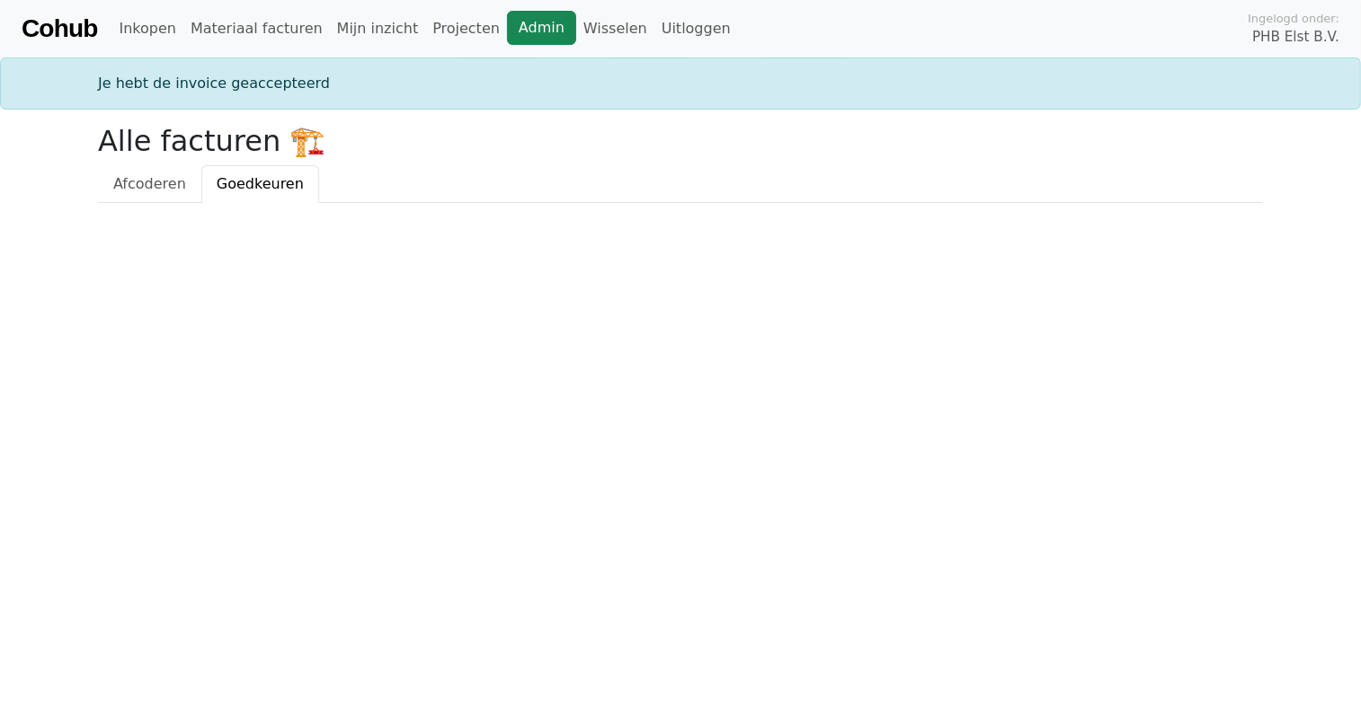
click at [508, 24] on link "Admin" at bounding box center [541, 28] width 69 height 34
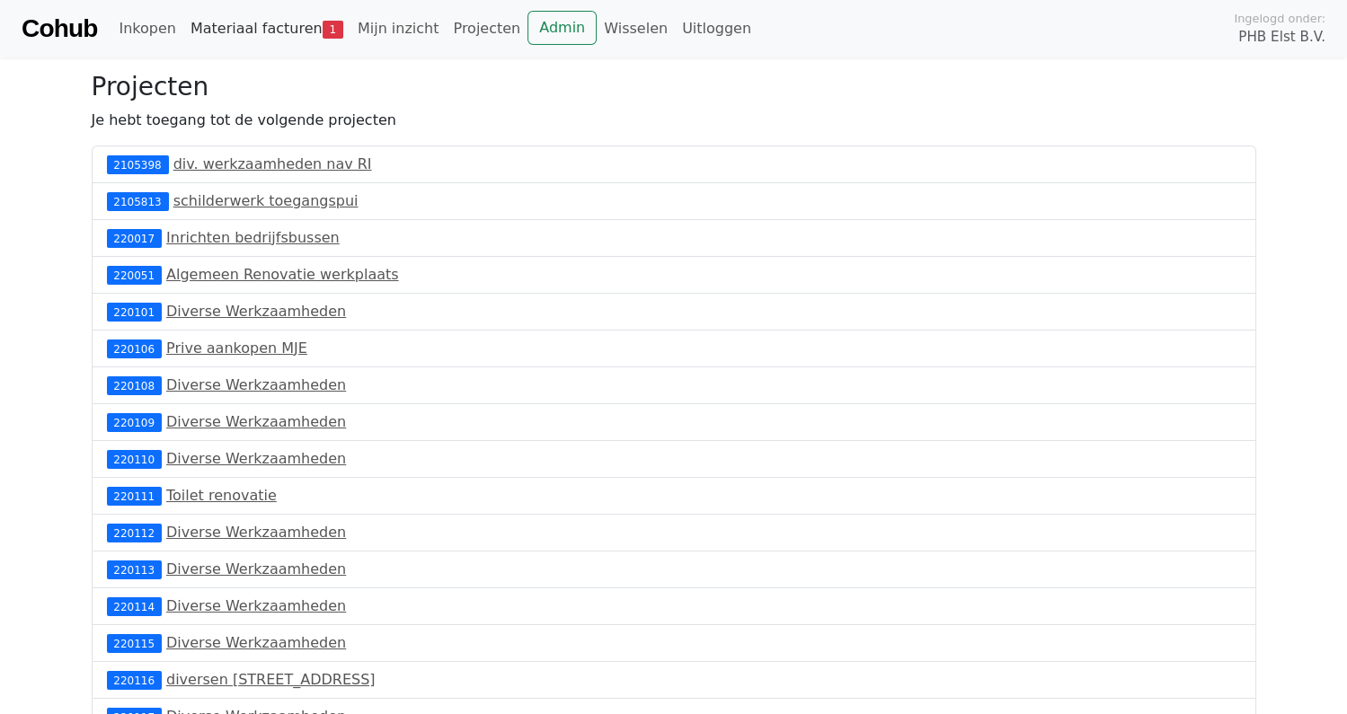
click at [267, 20] on link "Materiaal facturen 1" at bounding box center [266, 29] width 167 height 36
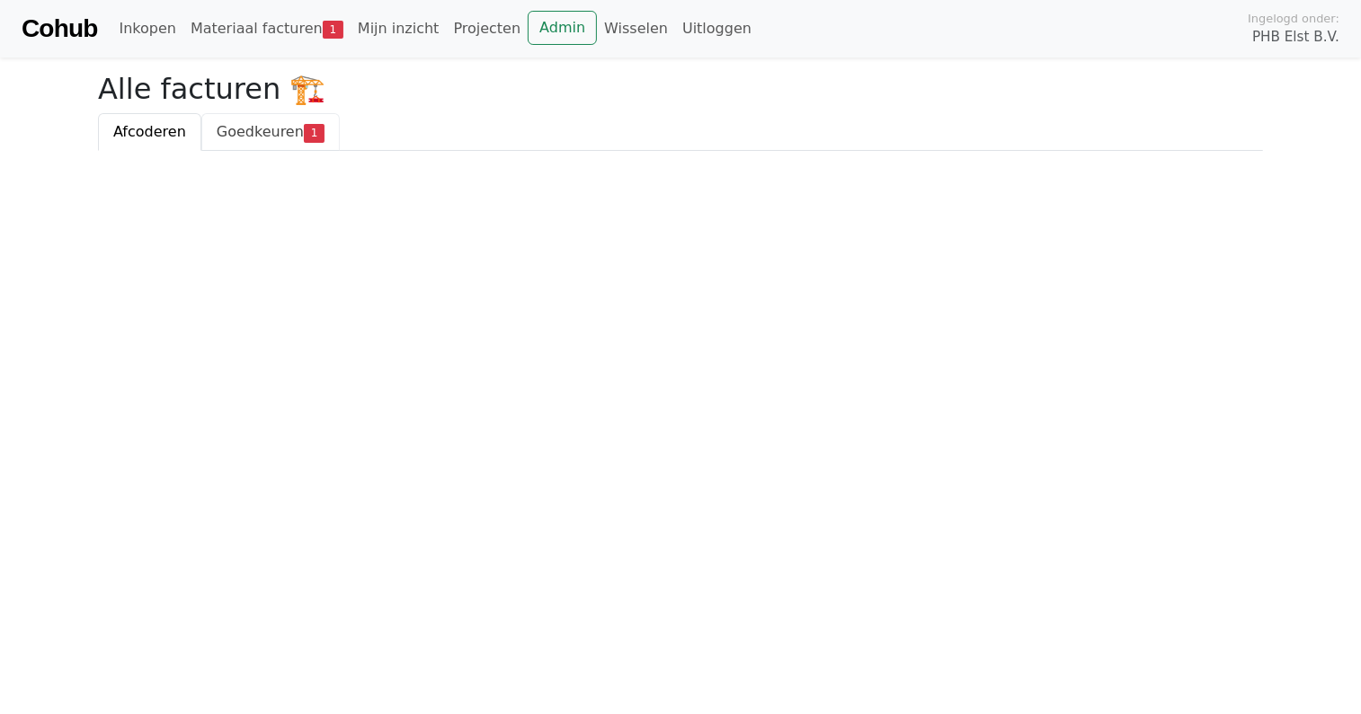
click at [243, 137] on span "Goedkeuren" at bounding box center [260, 131] width 87 height 17
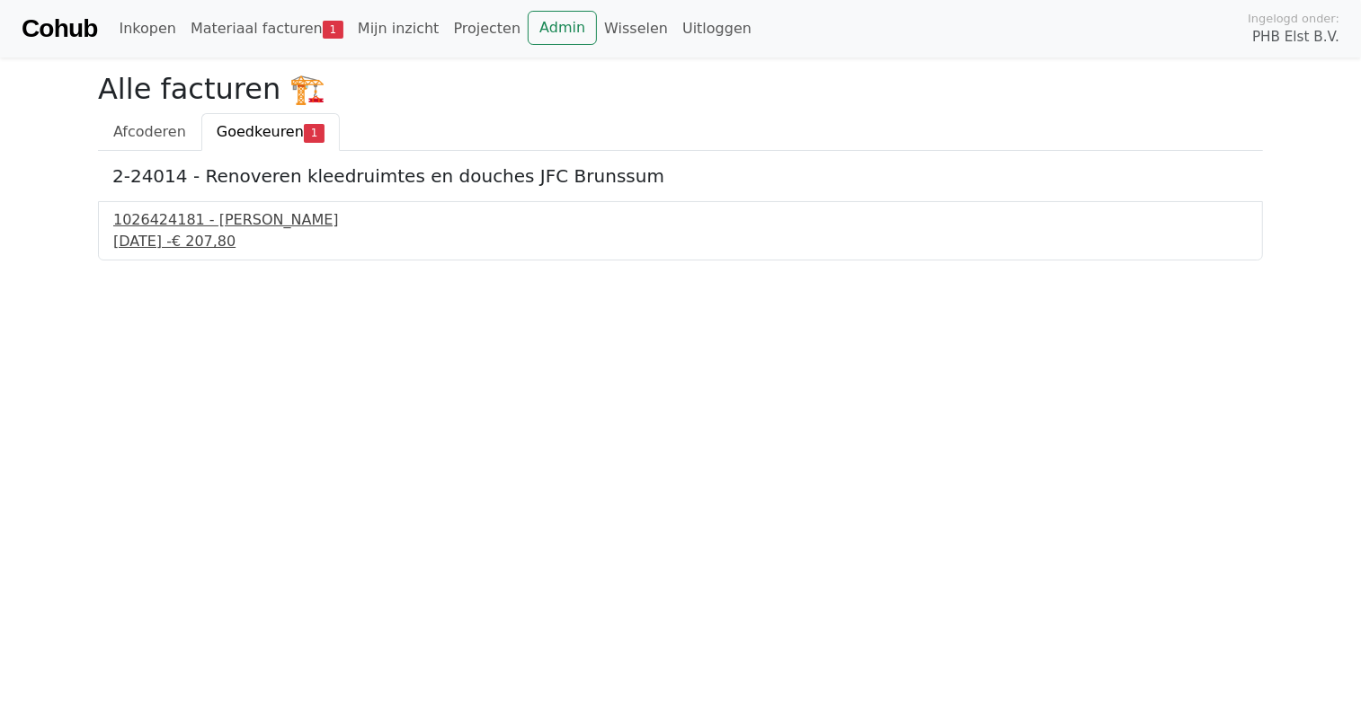
click at [160, 232] on div "16 september 2025 - € 207,80" at bounding box center [680, 242] width 1134 height 22
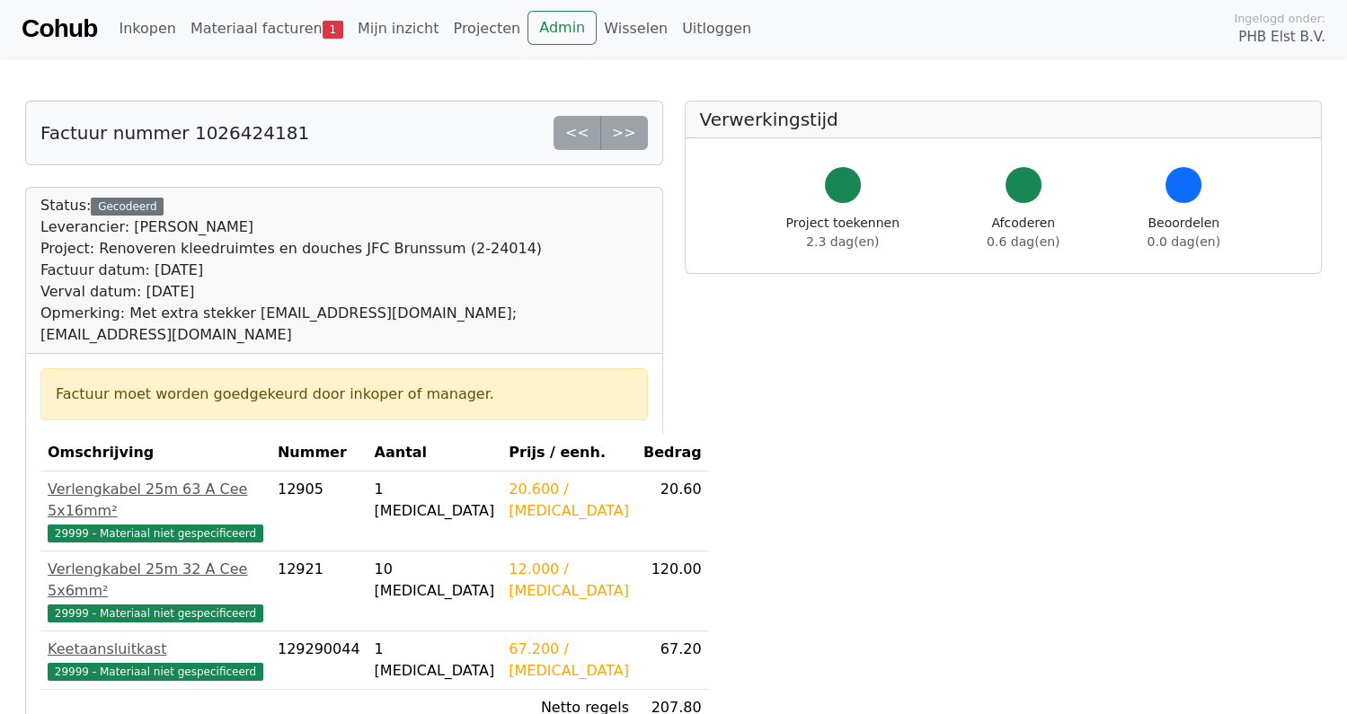
click at [74, 29] on link "Cohub" at bounding box center [59, 28] width 75 height 43
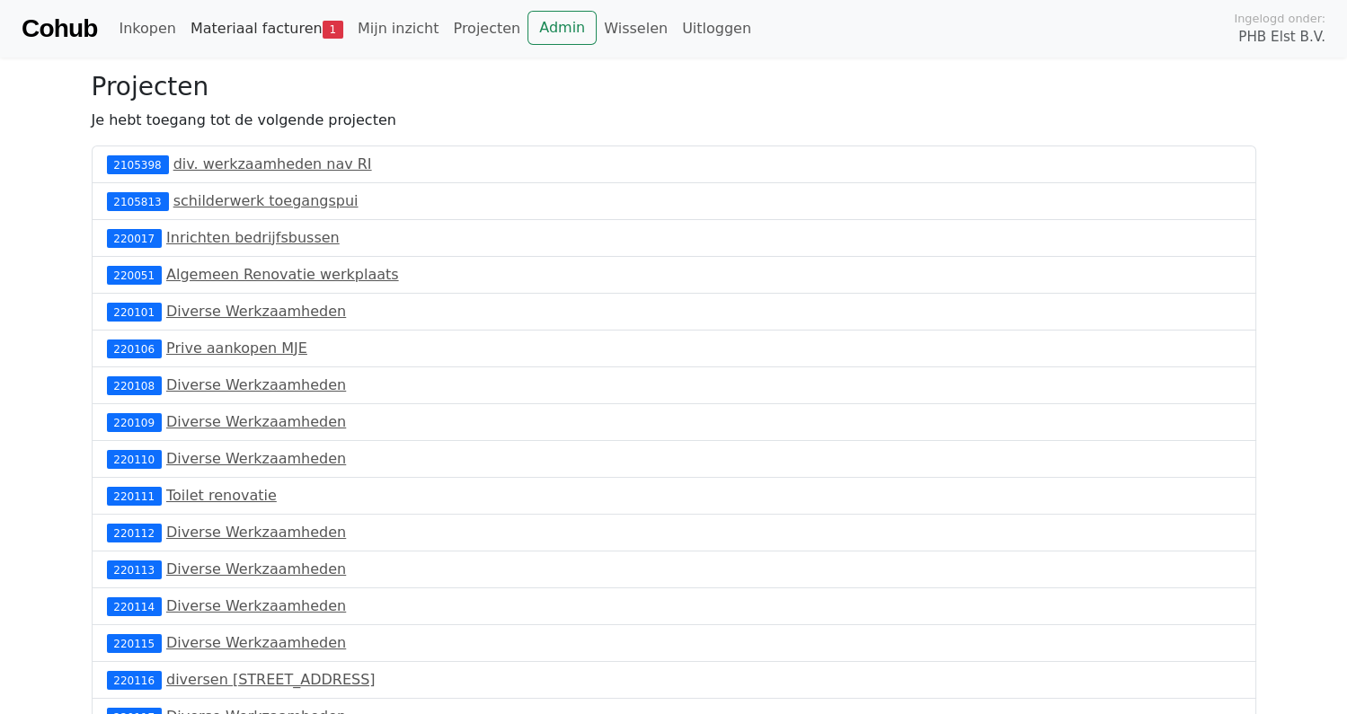
click at [262, 28] on link "Materiaal facturen 1" at bounding box center [266, 29] width 167 height 36
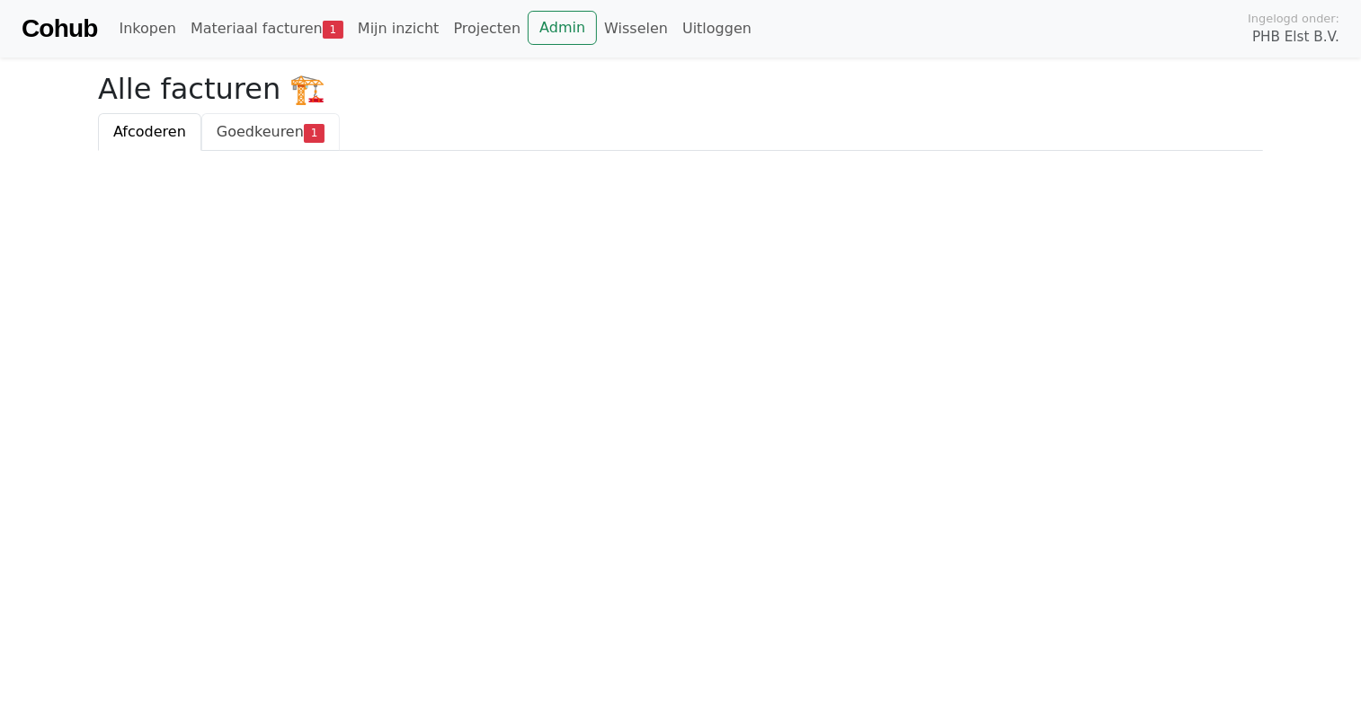
click at [247, 132] on span "Goedkeuren" at bounding box center [260, 131] width 87 height 17
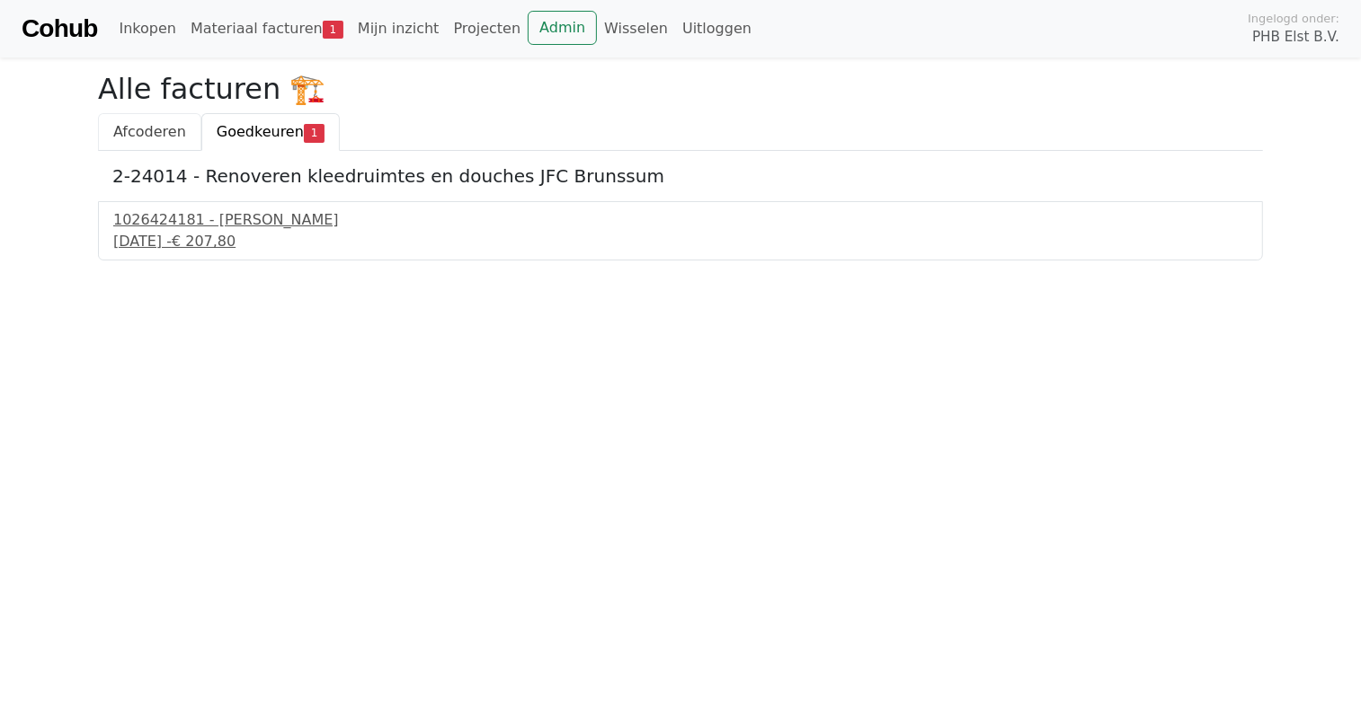
click at [144, 136] on span "Afcoderen" at bounding box center [149, 131] width 73 height 17
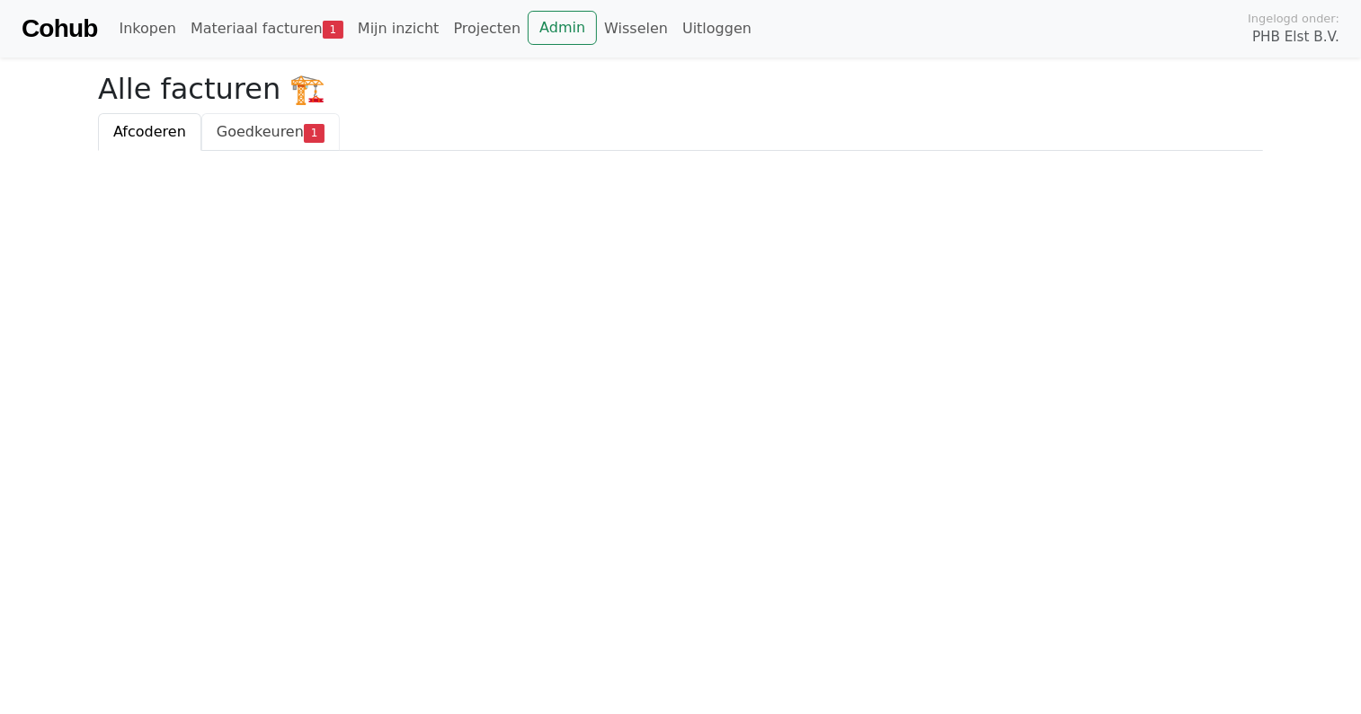
click at [263, 129] on span "Goedkeuren" at bounding box center [260, 131] width 87 height 17
